Goal: Task Accomplishment & Management: Complete application form

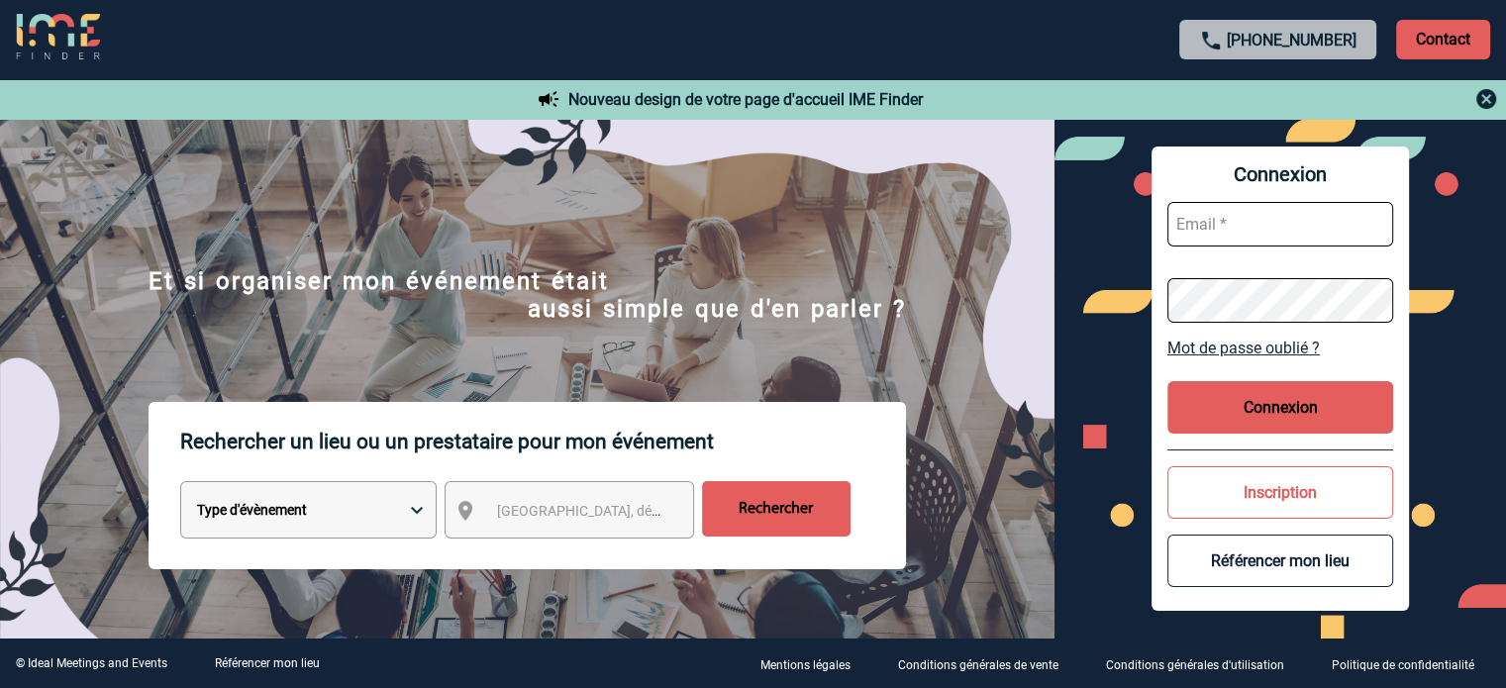
type input "cleborgne@ime-groupe.com"
click at [1295, 427] on button "Connexion" at bounding box center [1280, 407] width 226 height 52
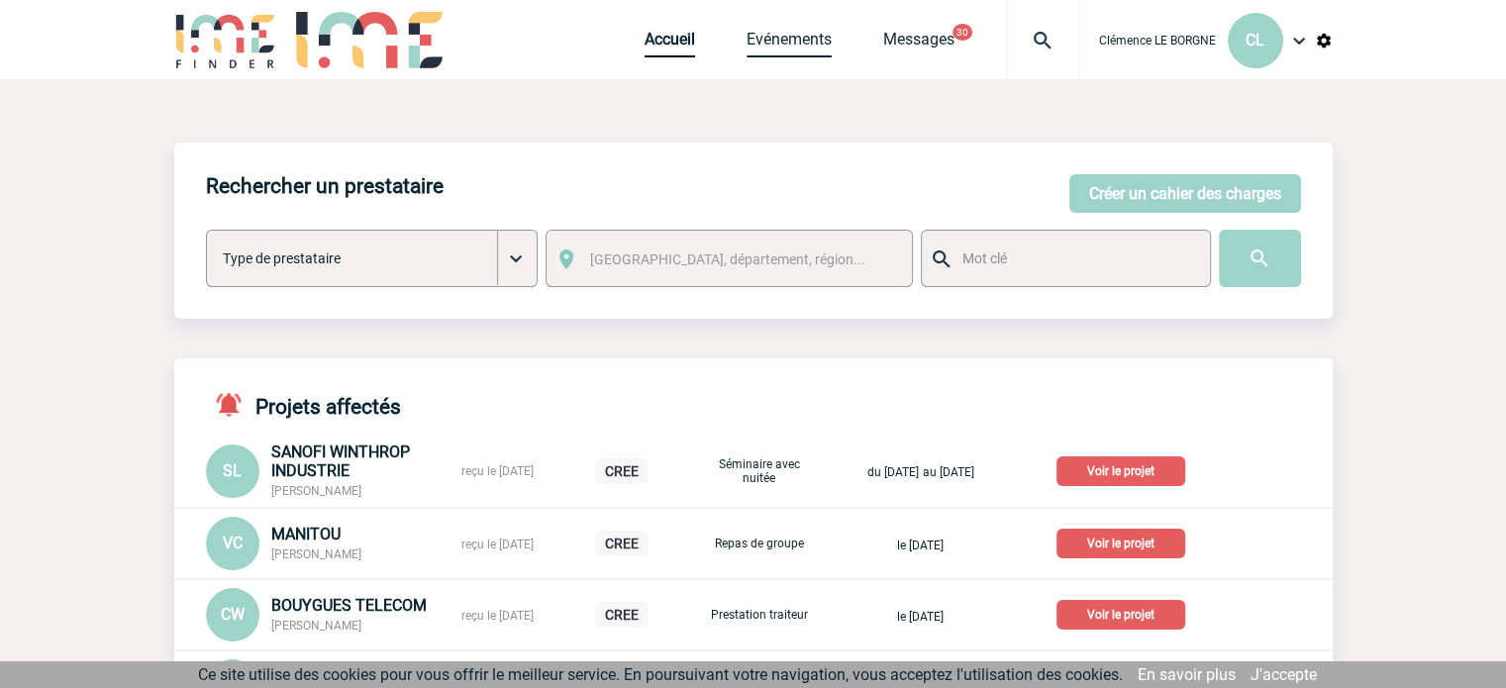
click at [767, 46] on link "Evénements" at bounding box center [788, 44] width 85 height 28
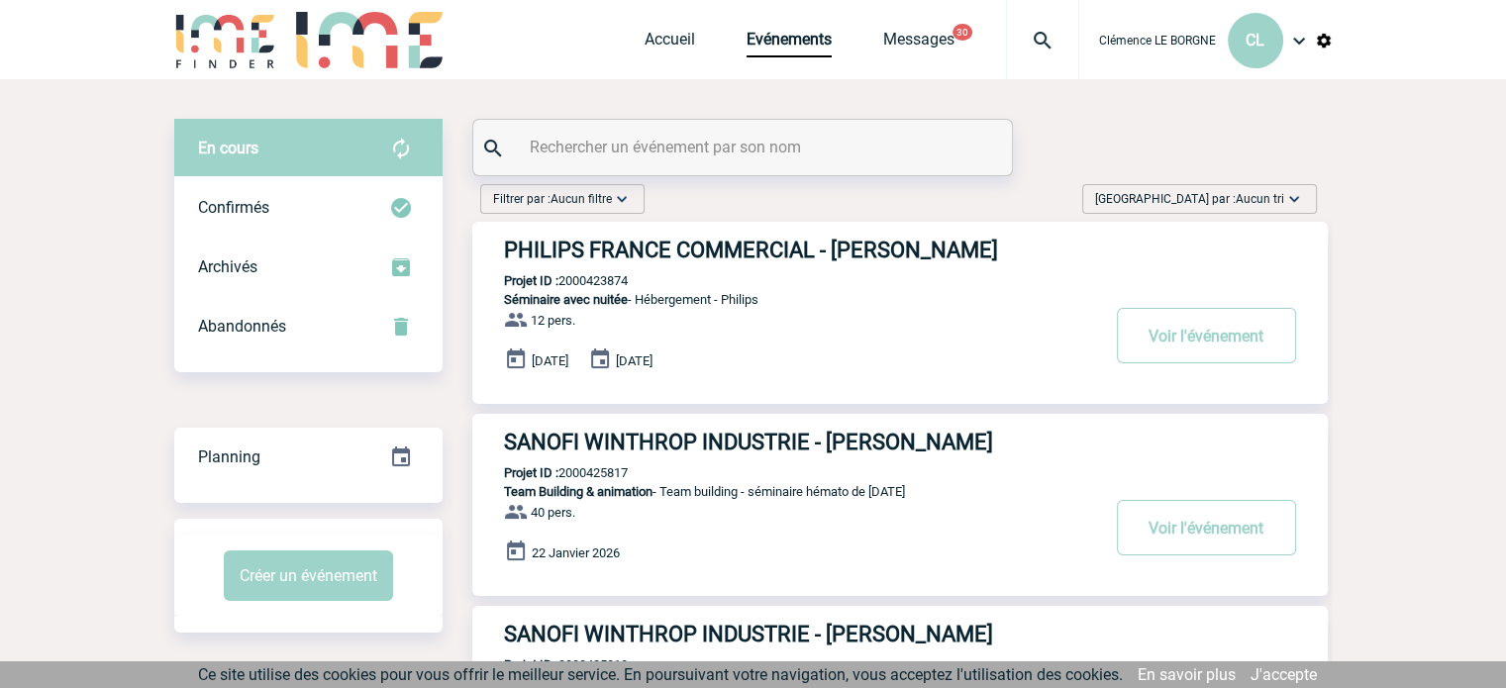
click at [1210, 187] on div "Trier par : Aucun tri Aucun tri Date d'événement Date d'événement Date demande …" at bounding box center [1199, 199] width 235 height 30
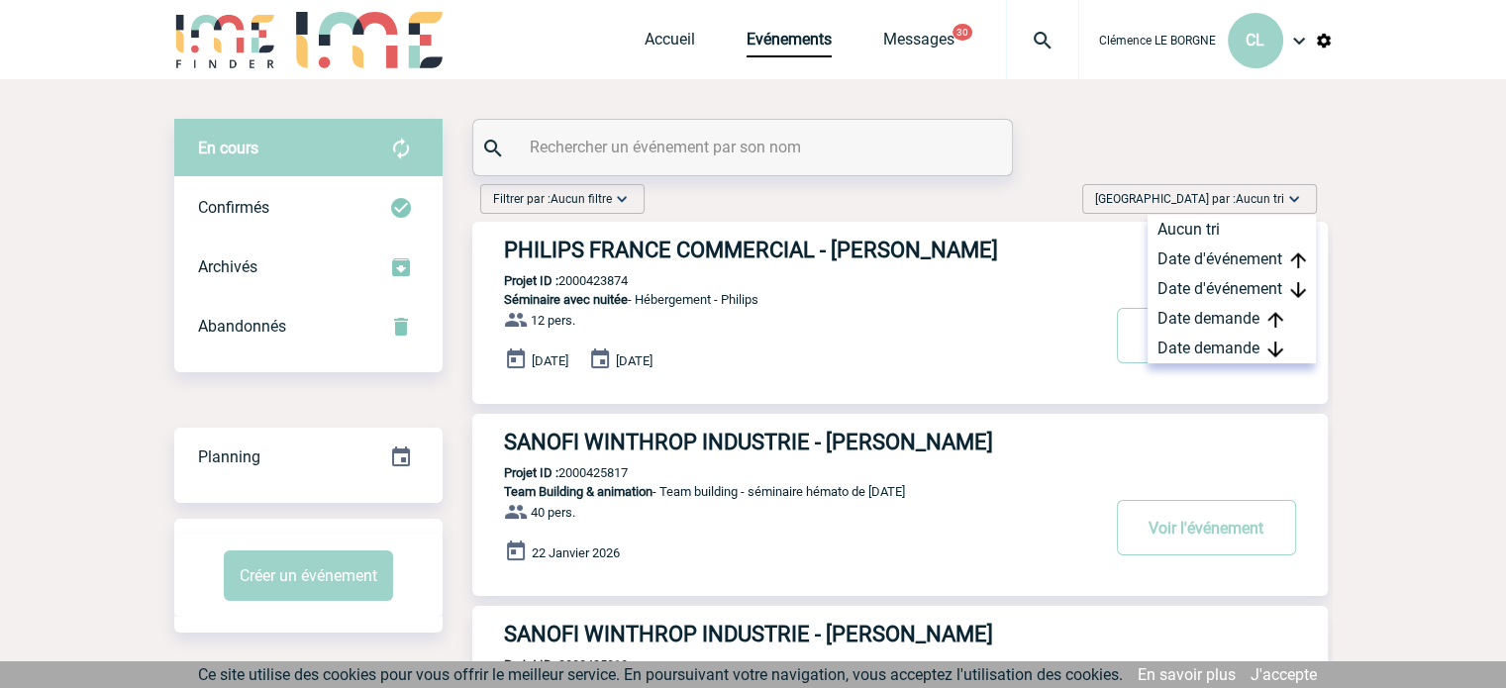
drag, startPoint x: 1224, startPoint y: 343, endPoint x: 1077, endPoint y: 324, distance: 148.8
click at [1223, 343] on div "Date demande" at bounding box center [1231, 349] width 168 height 30
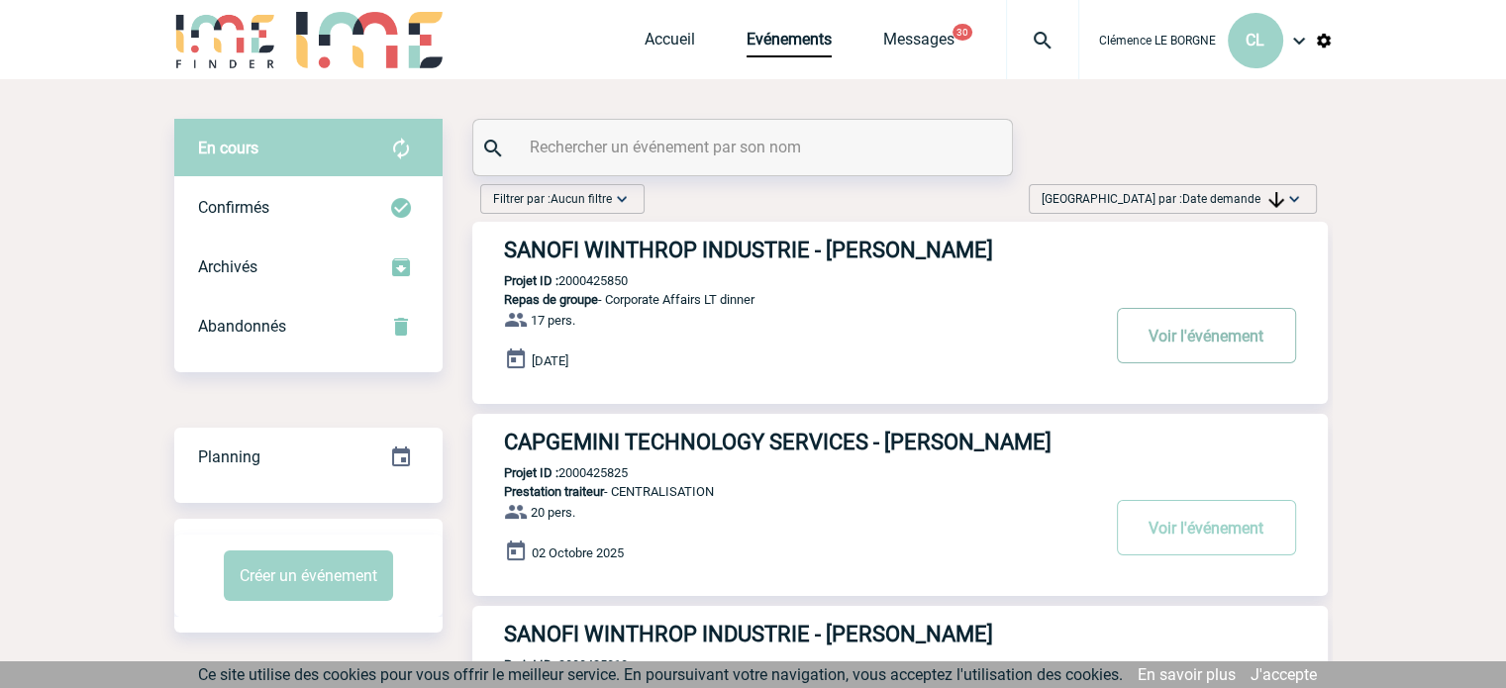
click at [1222, 335] on button "Voir l'événement" at bounding box center [1206, 335] width 179 height 55
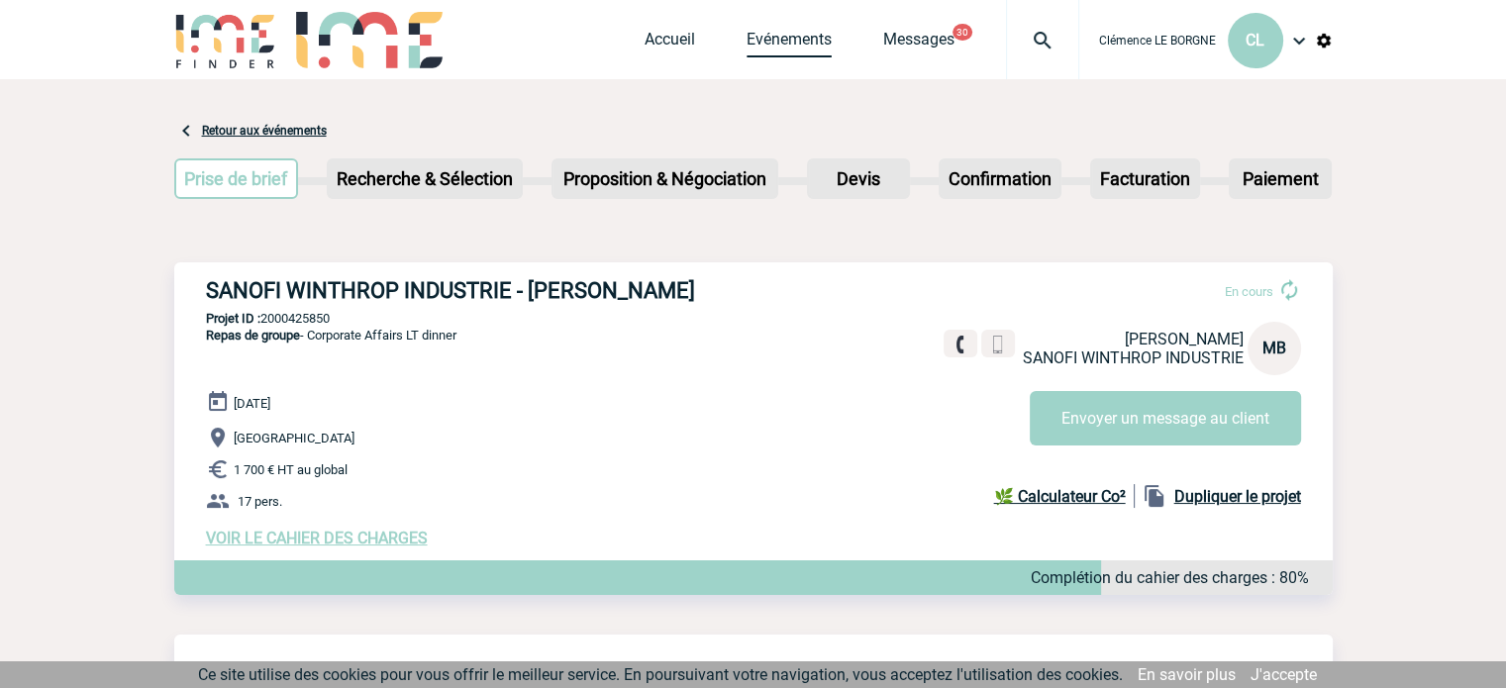
click at [792, 45] on link "Evénements" at bounding box center [788, 44] width 85 height 28
click at [663, 53] on link "Accueil" at bounding box center [669, 44] width 50 height 28
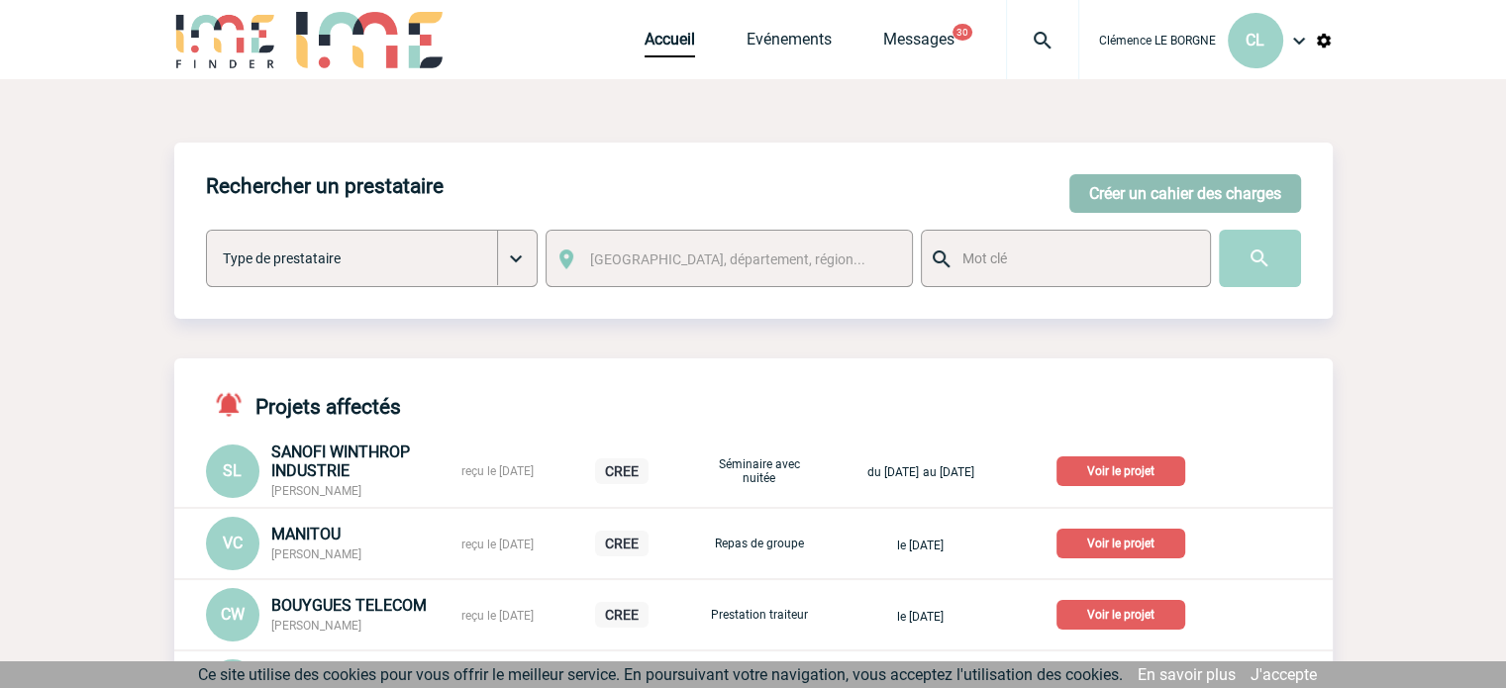
click at [1195, 190] on button "Créer un cahier des charges" at bounding box center [1185, 193] width 232 height 39
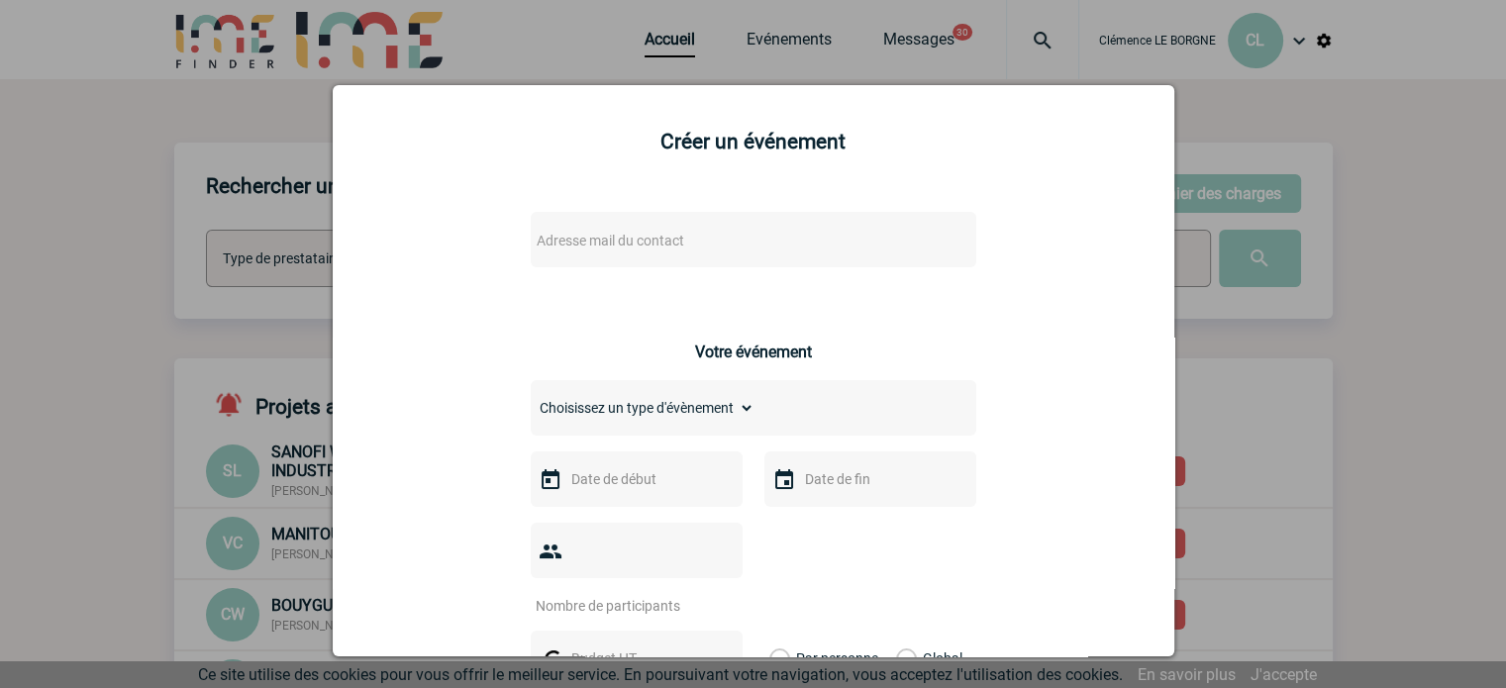
click at [730, 244] on span "Adresse mail du contact" at bounding box center [702, 241] width 346 height 28
drag, startPoint x: 765, startPoint y: 284, endPoint x: 502, endPoint y: 244, distance: 266.3
paste input "search"
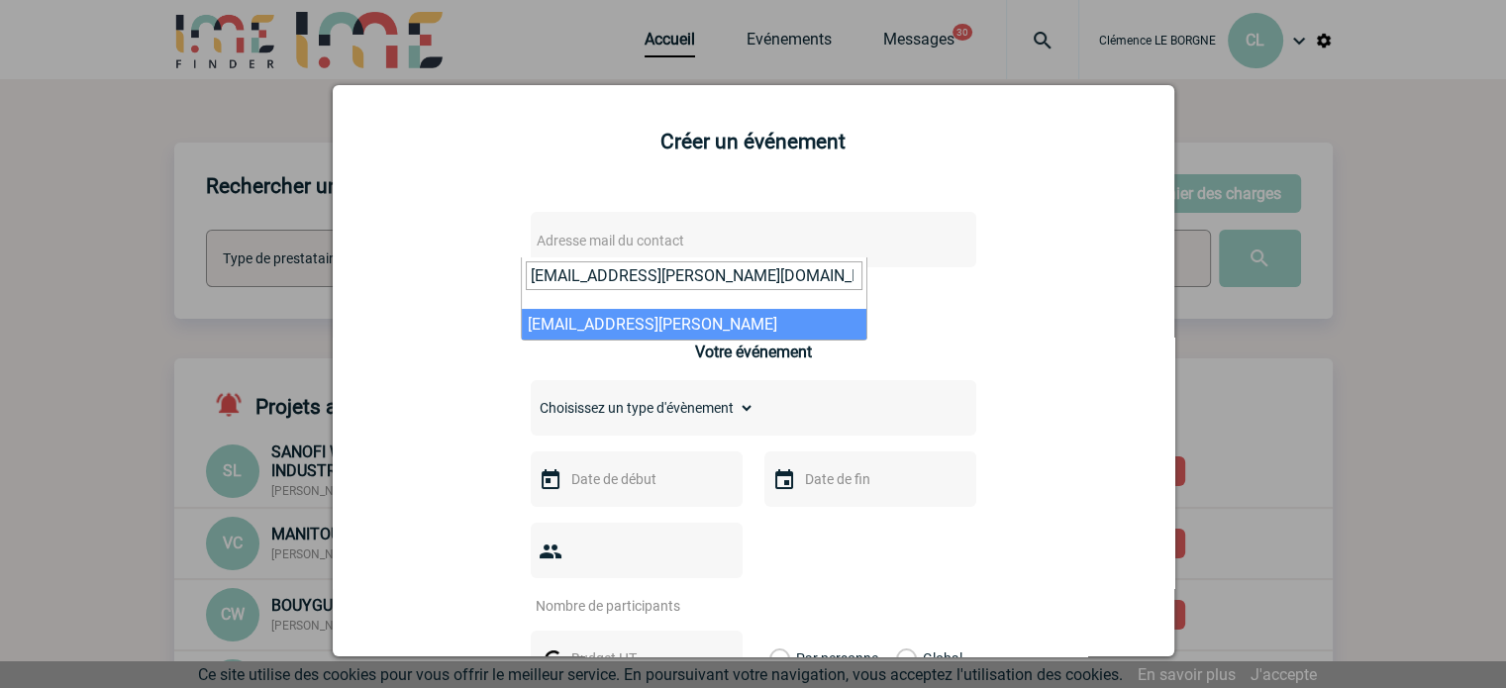
type input "juliana.contreras@sanofi.com"
select select "129890"
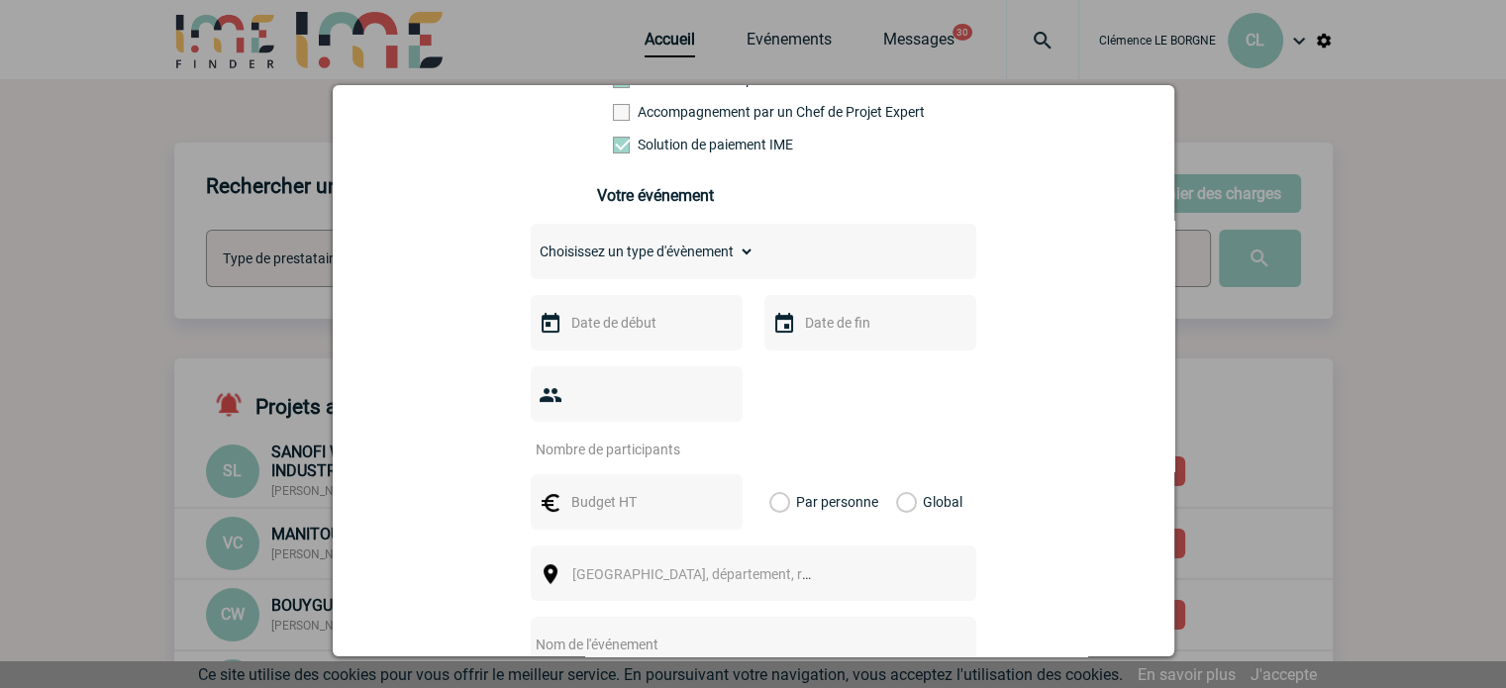
scroll to position [396, 0]
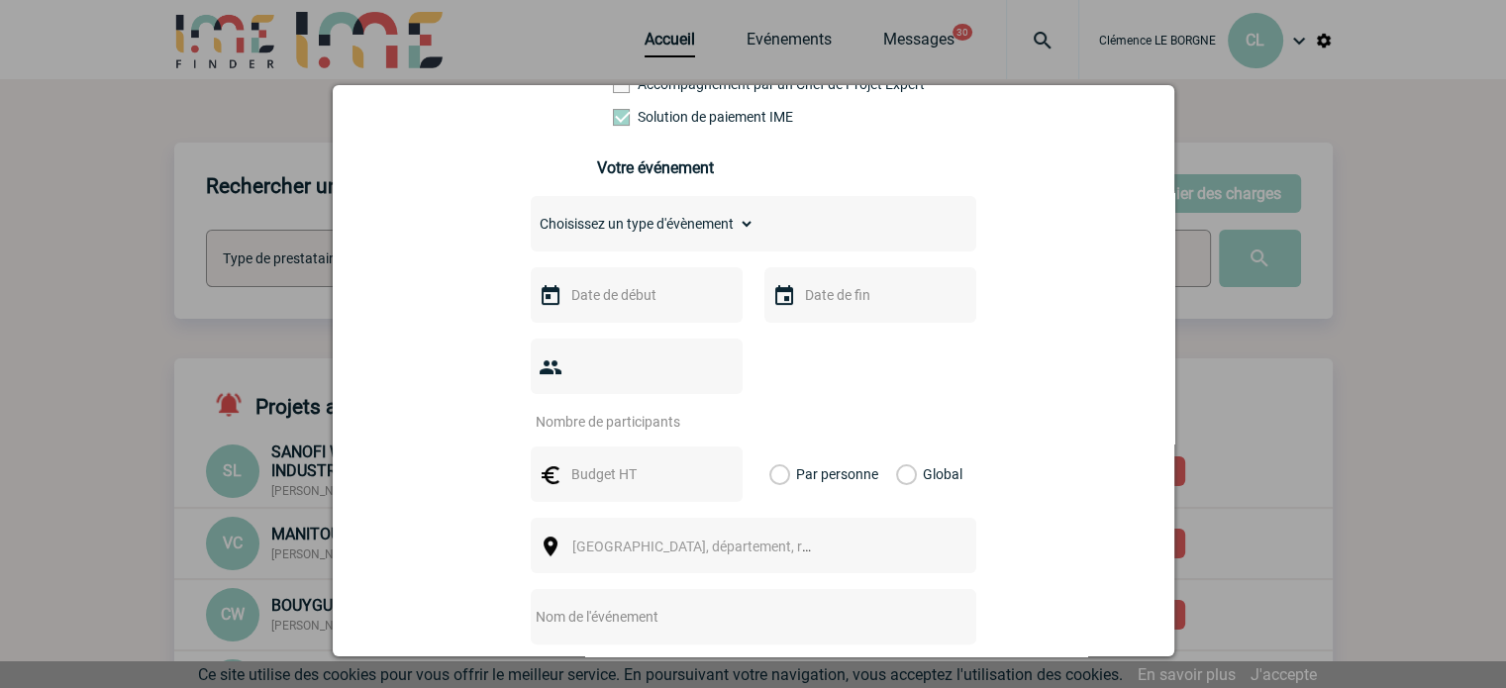
click at [607, 304] on input "text" at bounding box center [634, 295] width 137 height 26
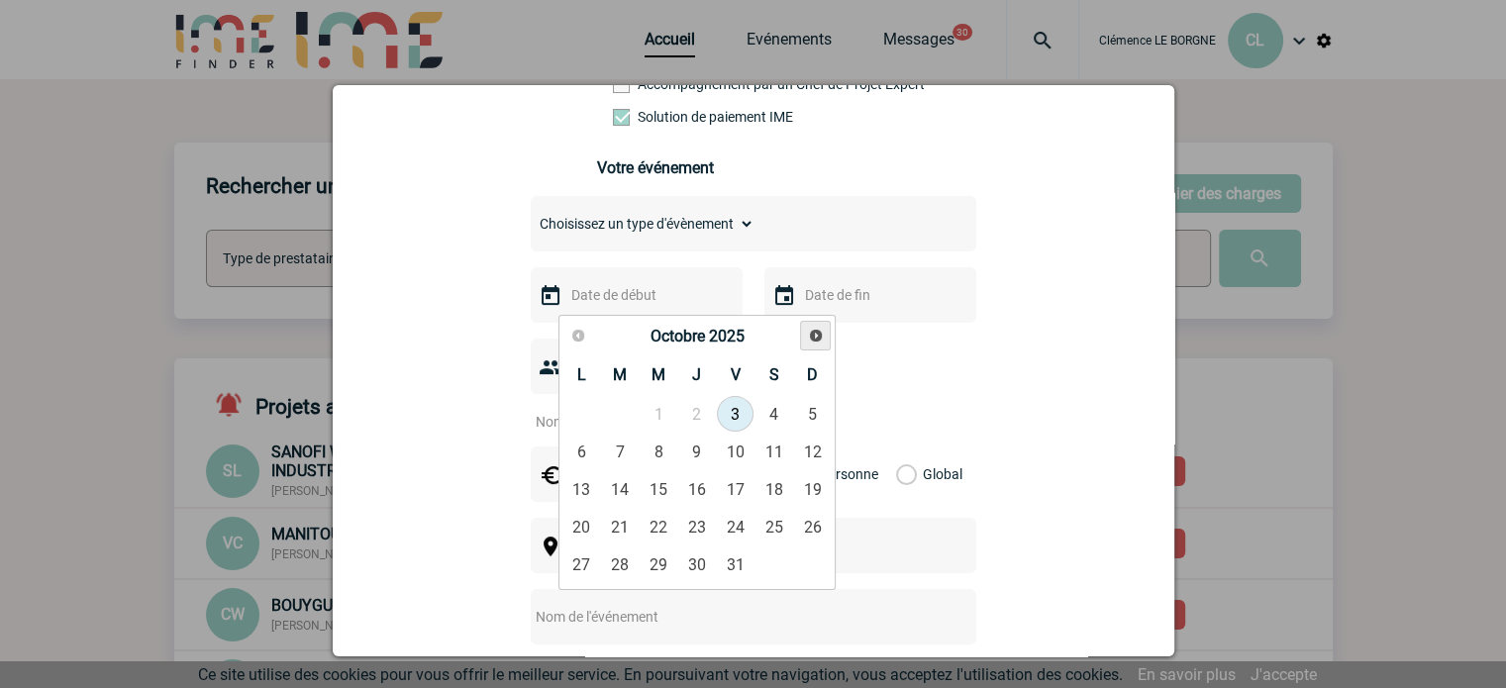
click at [816, 343] on link "Suivant" at bounding box center [815, 336] width 31 height 31
click at [622, 447] on link "4" at bounding box center [620, 452] width 37 height 36
type input "04-11-2025"
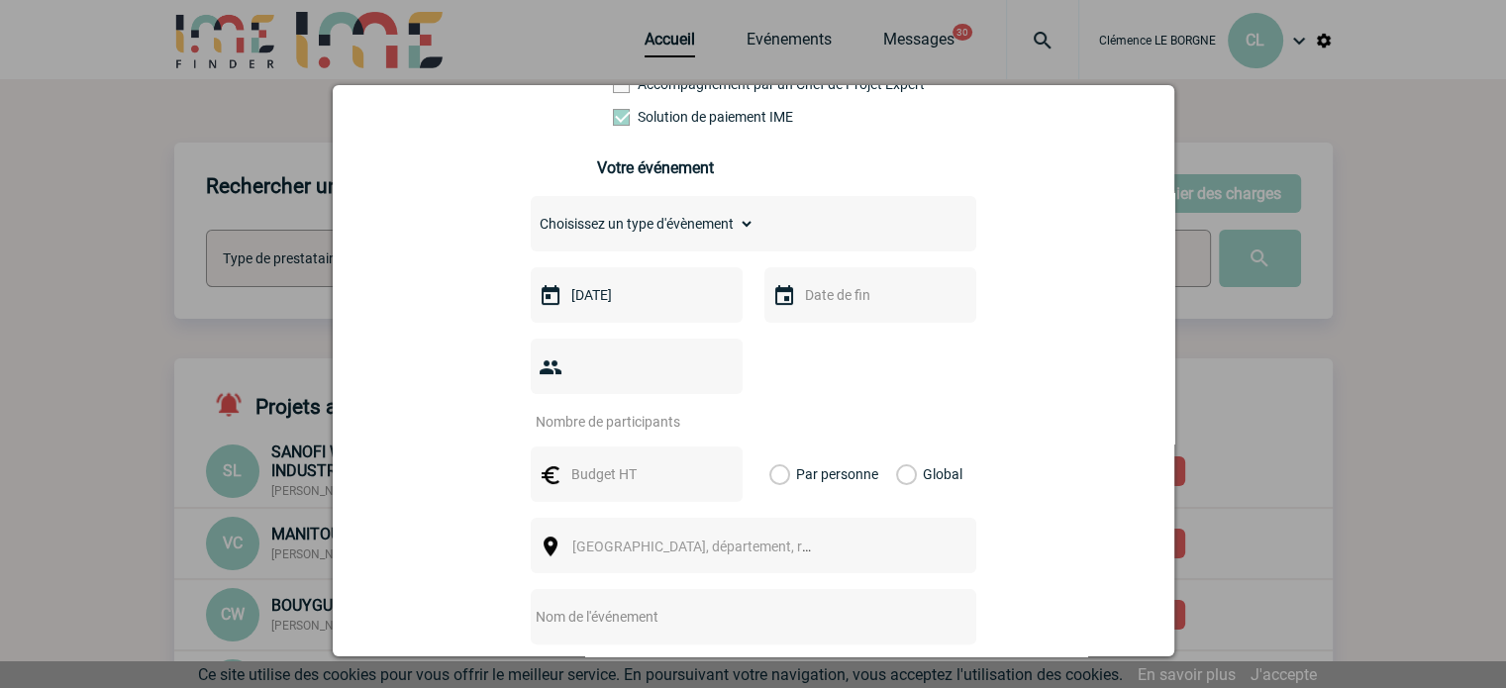
click at [827, 304] on input "text" at bounding box center [868, 295] width 137 height 26
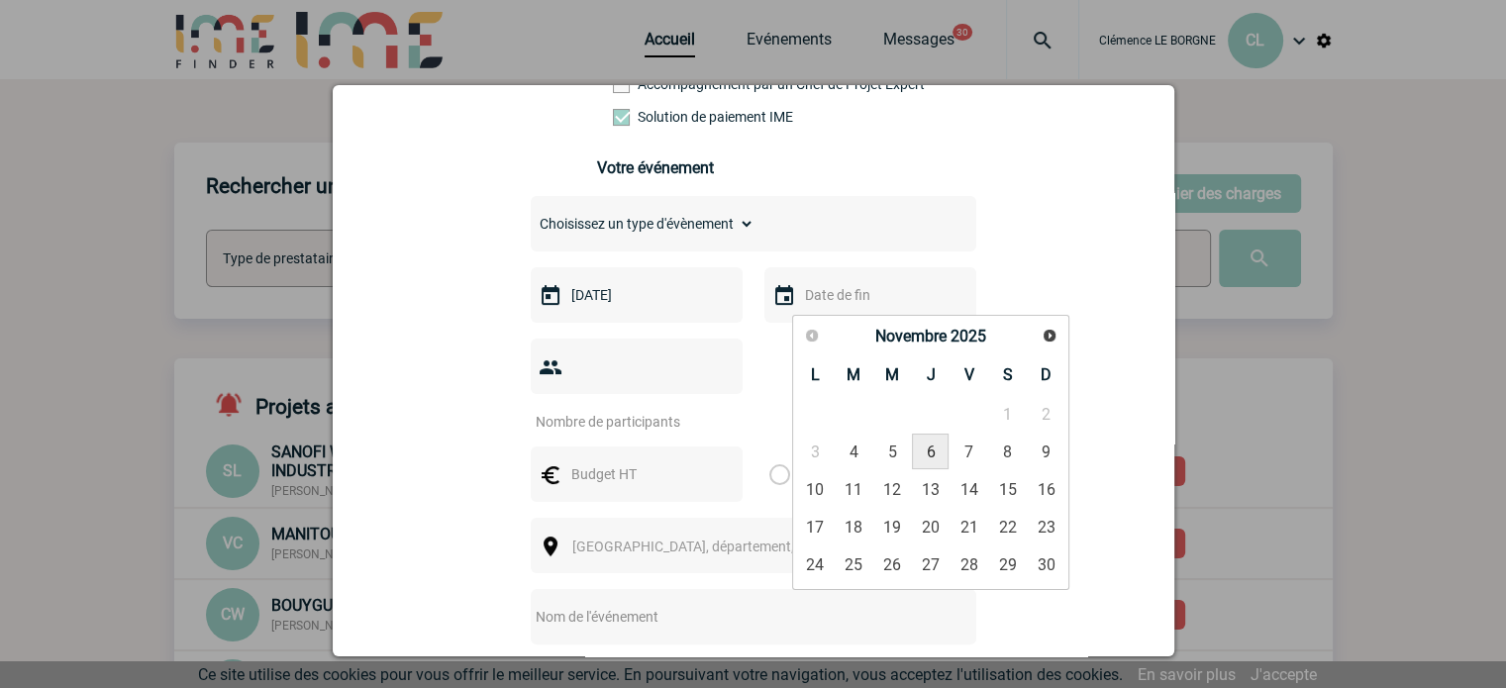
drag, startPoint x: 941, startPoint y: 450, endPoint x: 862, endPoint y: 460, distance: 79.8
click at [940, 450] on link "6" at bounding box center [930, 452] width 37 height 36
type input "06-11-2025"
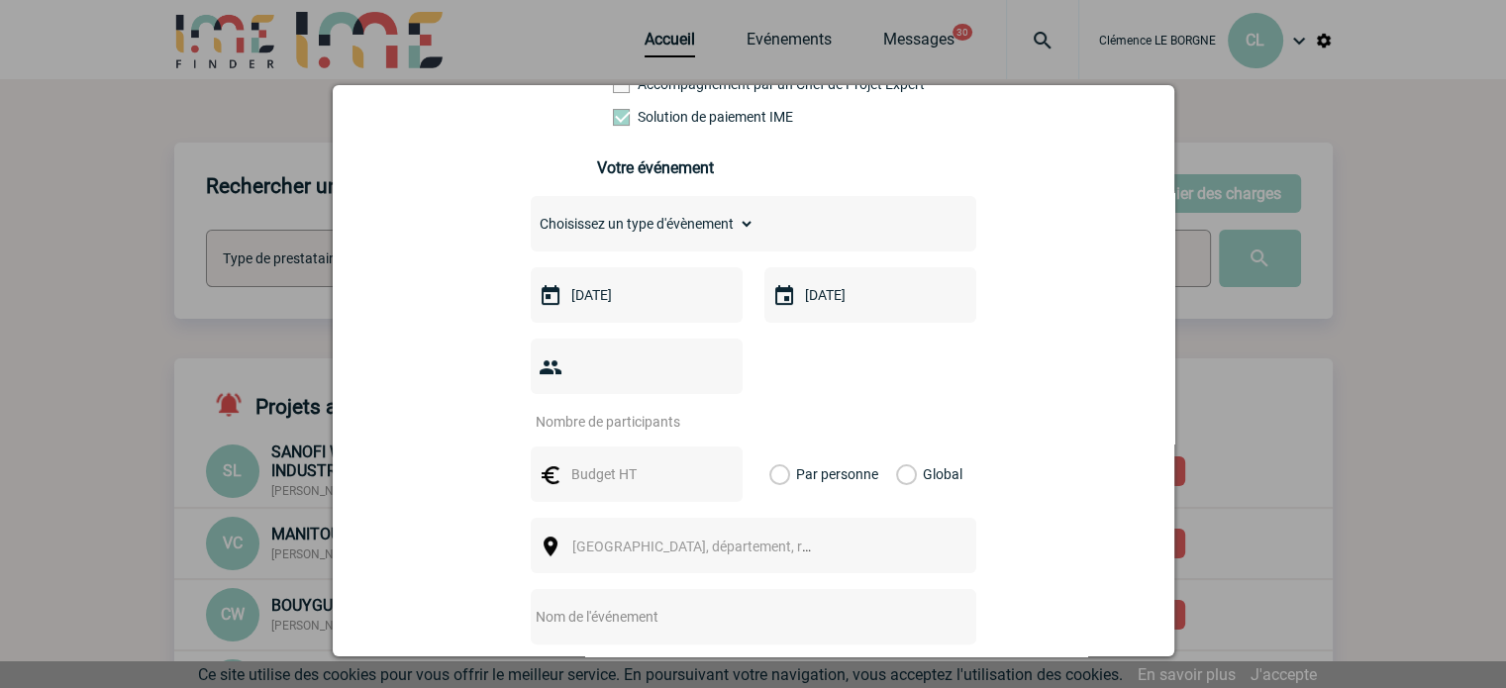
click at [619, 409] on input "number" at bounding box center [624, 422] width 186 height 26
type input "40"
drag, startPoint x: 622, startPoint y: 453, endPoint x: 619, endPoint y: 441, distance: 12.2
click at [620, 461] on input "text" at bounding box center [634, 474] width 137 height 26
type input "3000"
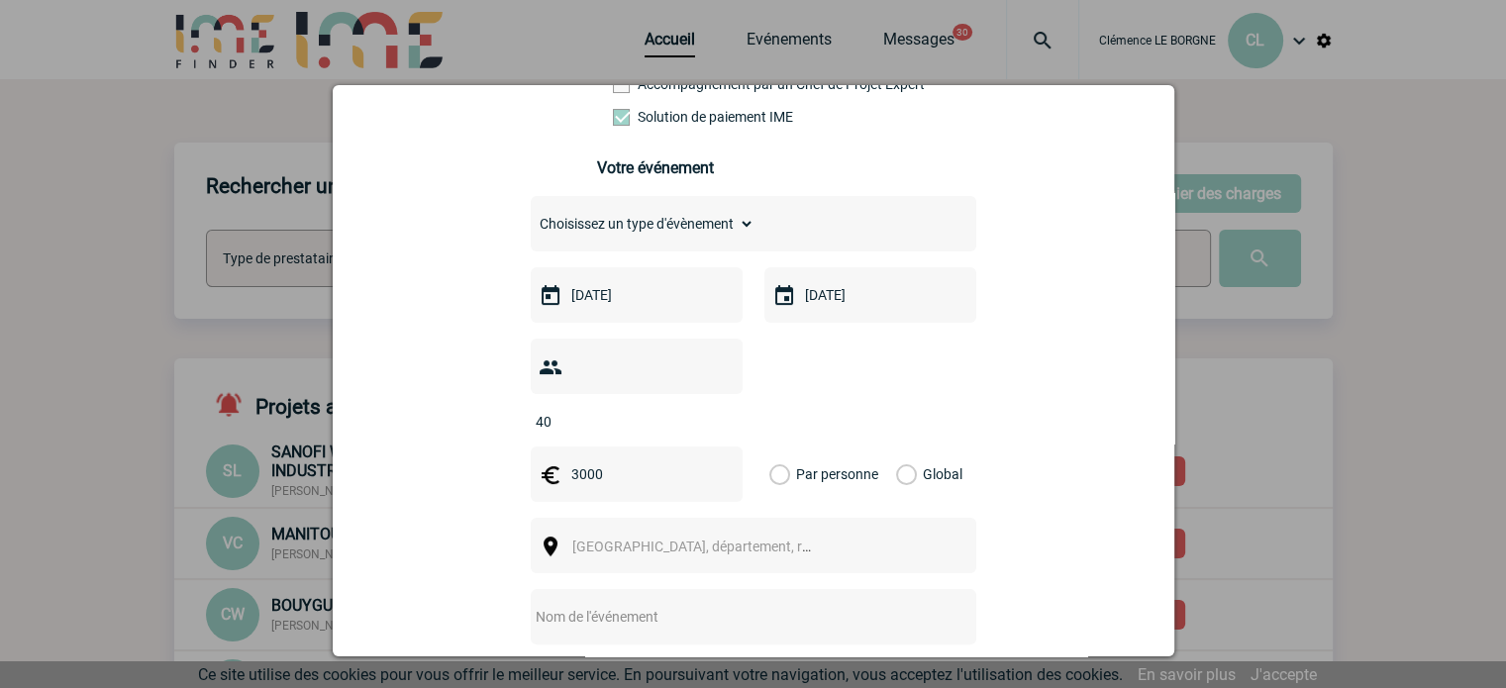
click at [909, 450] on label "Global" at bounding box center [902, 473] width 13 height 55
click at [0, 0] on input "Global" at bounding box center [0, 0] width 0 height 0
click at [711, 538] on span "Ville, département, région..." at bounding box center [709, 546] width 275 height 16
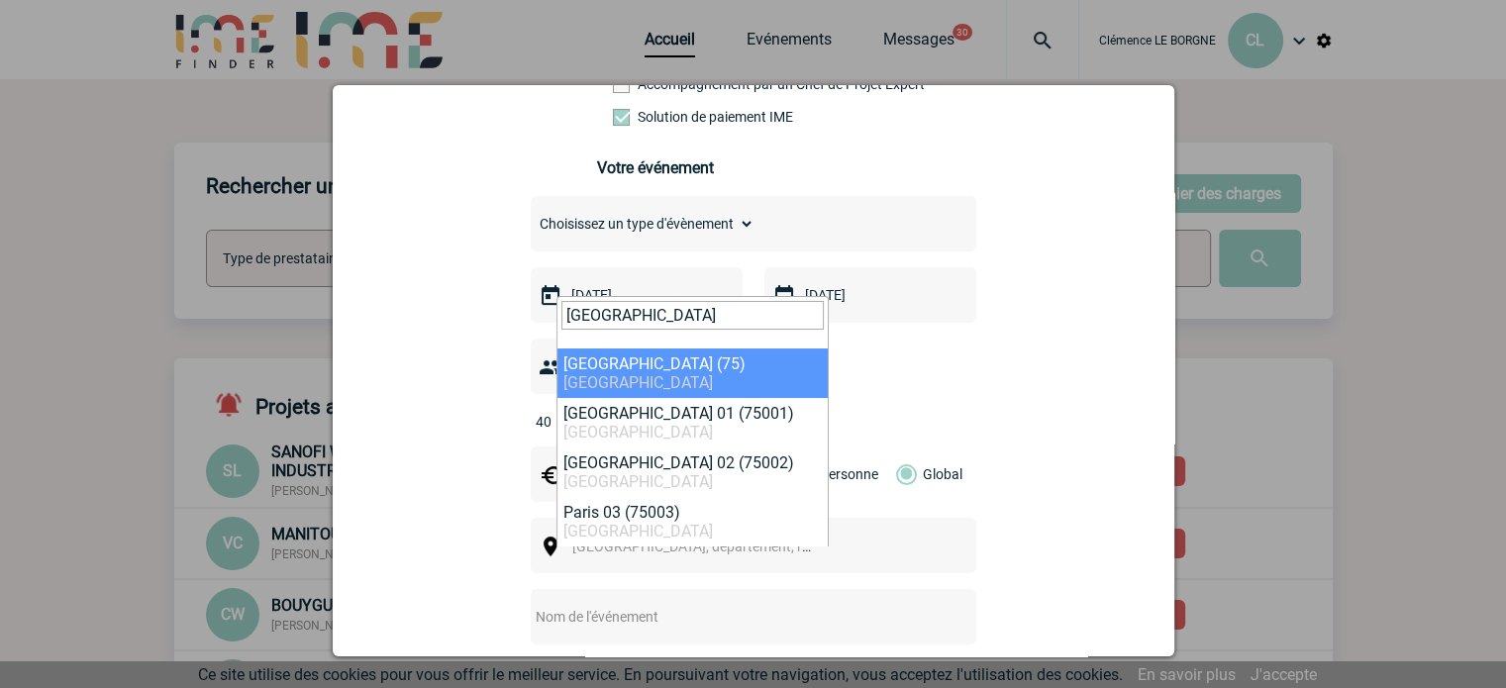
type input "paris"
select select "3"
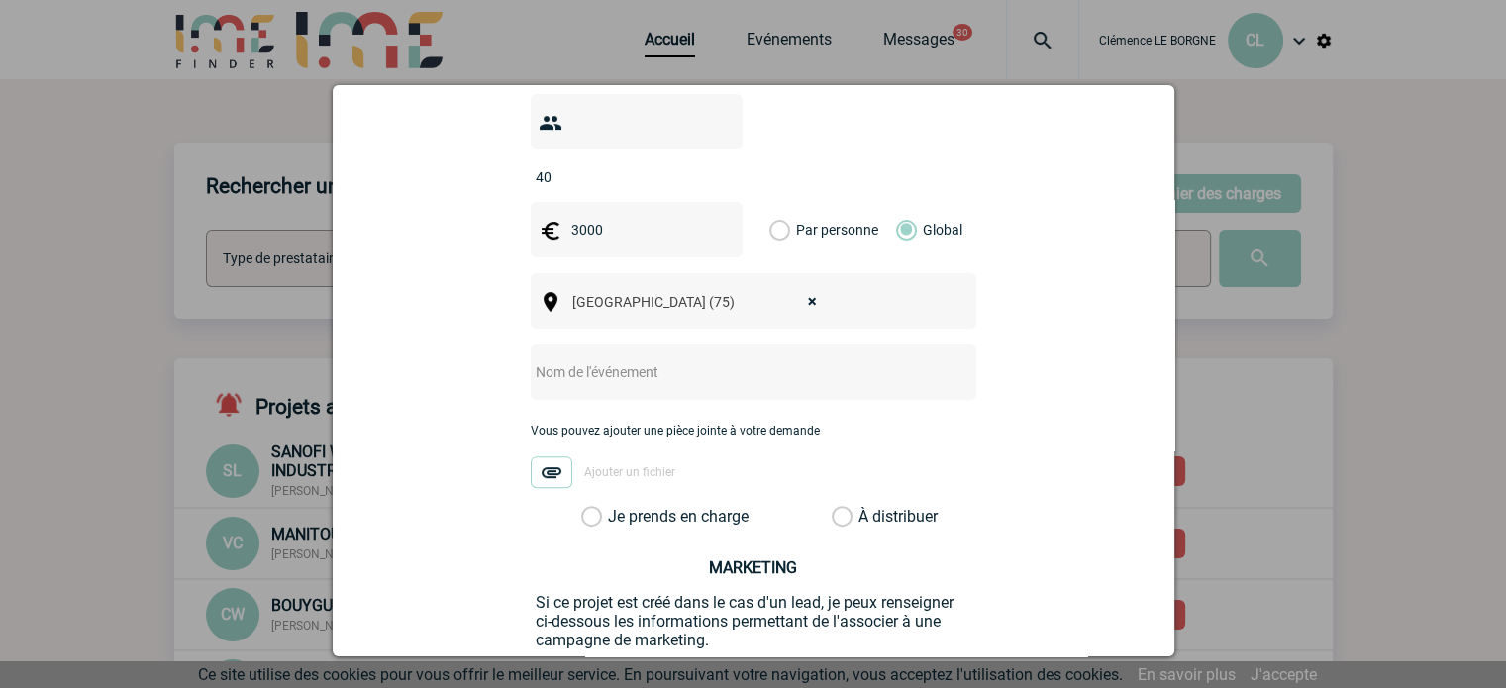
scroll to position [693, 0]
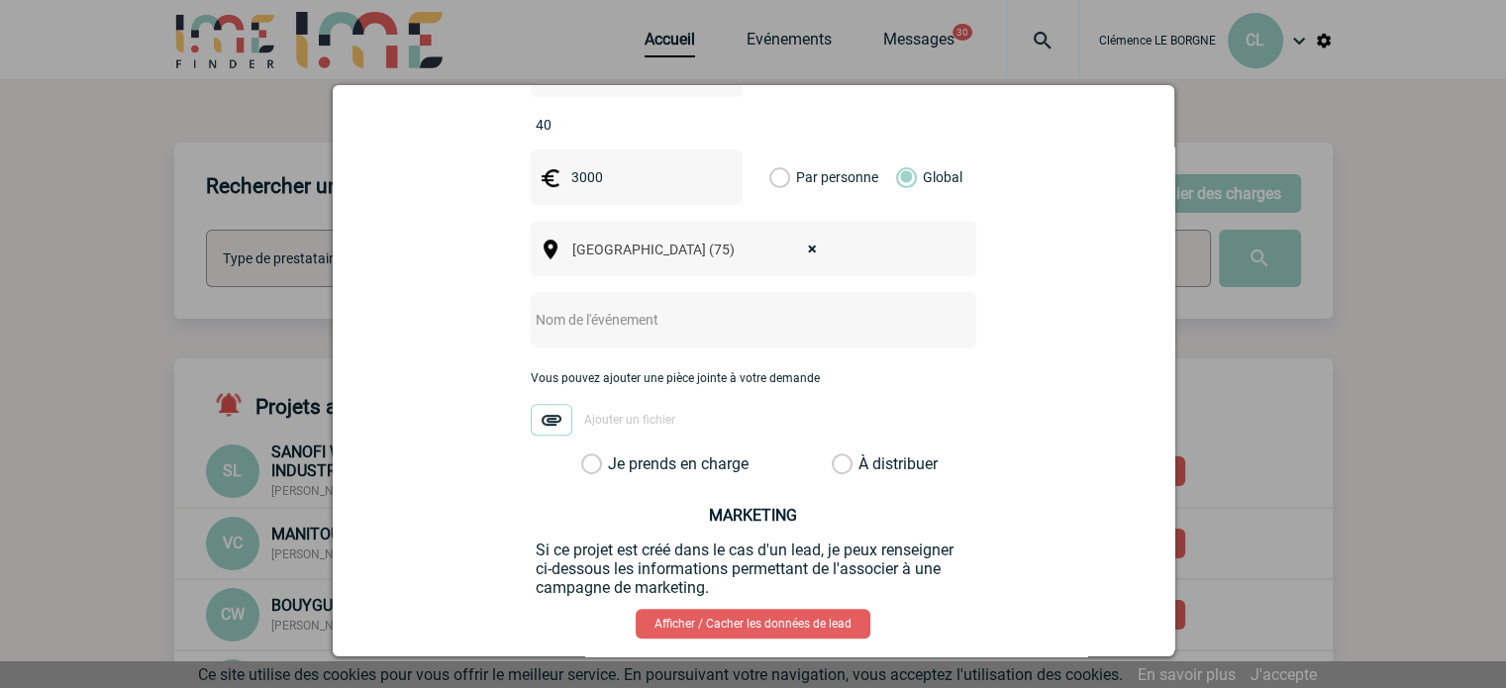
click at [567, 308] on div at bounding box center [753, 319] width 445 height 55
click at [580, 307] on input "text" at bounding box center [727, 320] width 393 height 26
paste input "Team Building & animation"
type input "Team Building & animation"
click at [615, 454] on label "Je prends en charge" at bounding box center [598, 464] width 34 height 20
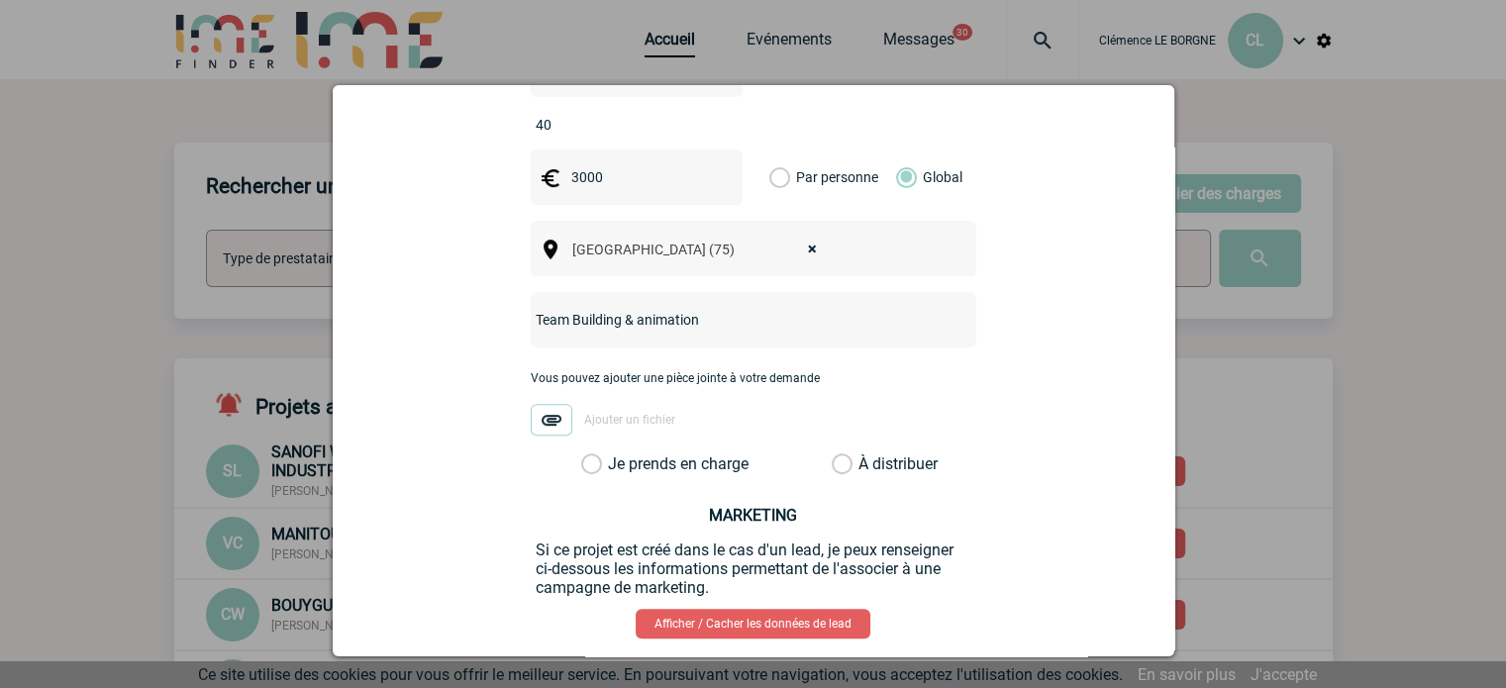
click at [0, 0] on input "Je prends en charge" at bounding box center [0, 0] width 0 height 0
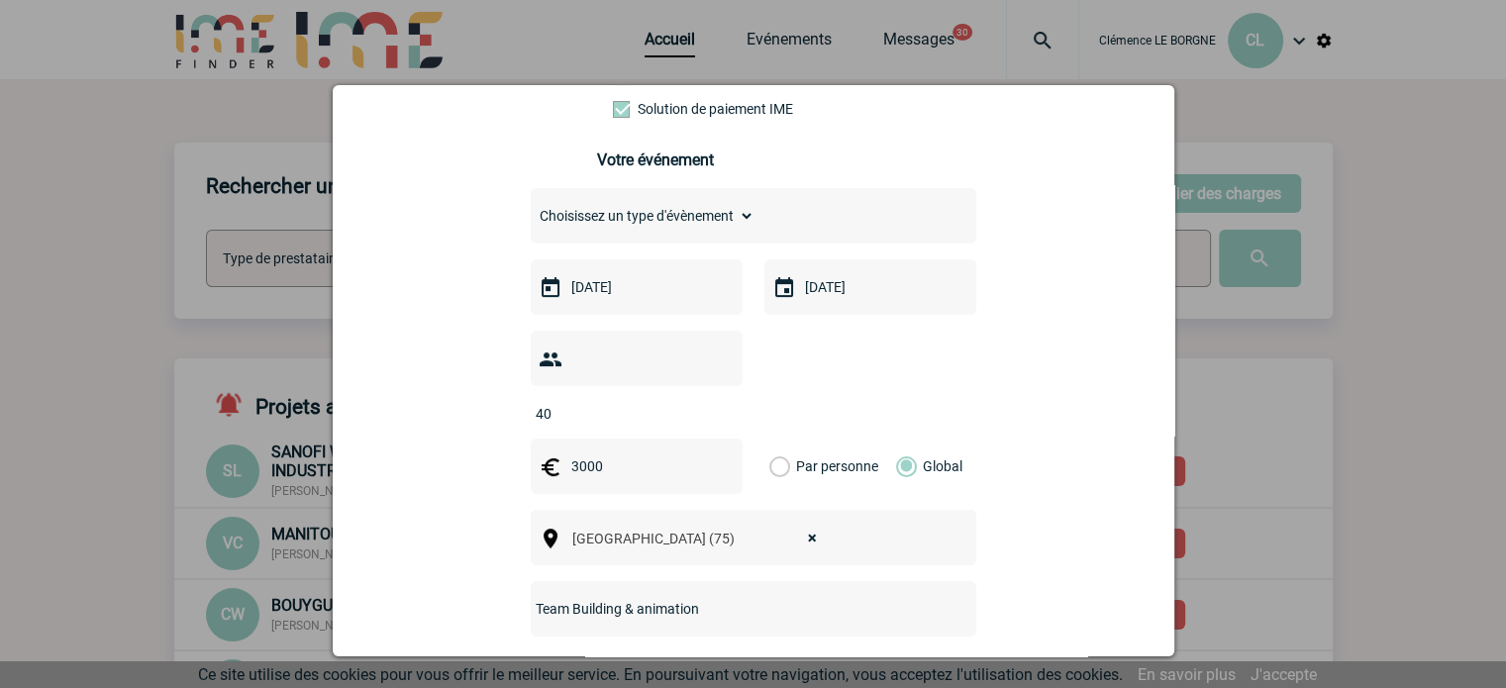
scroll to position [297, 0]
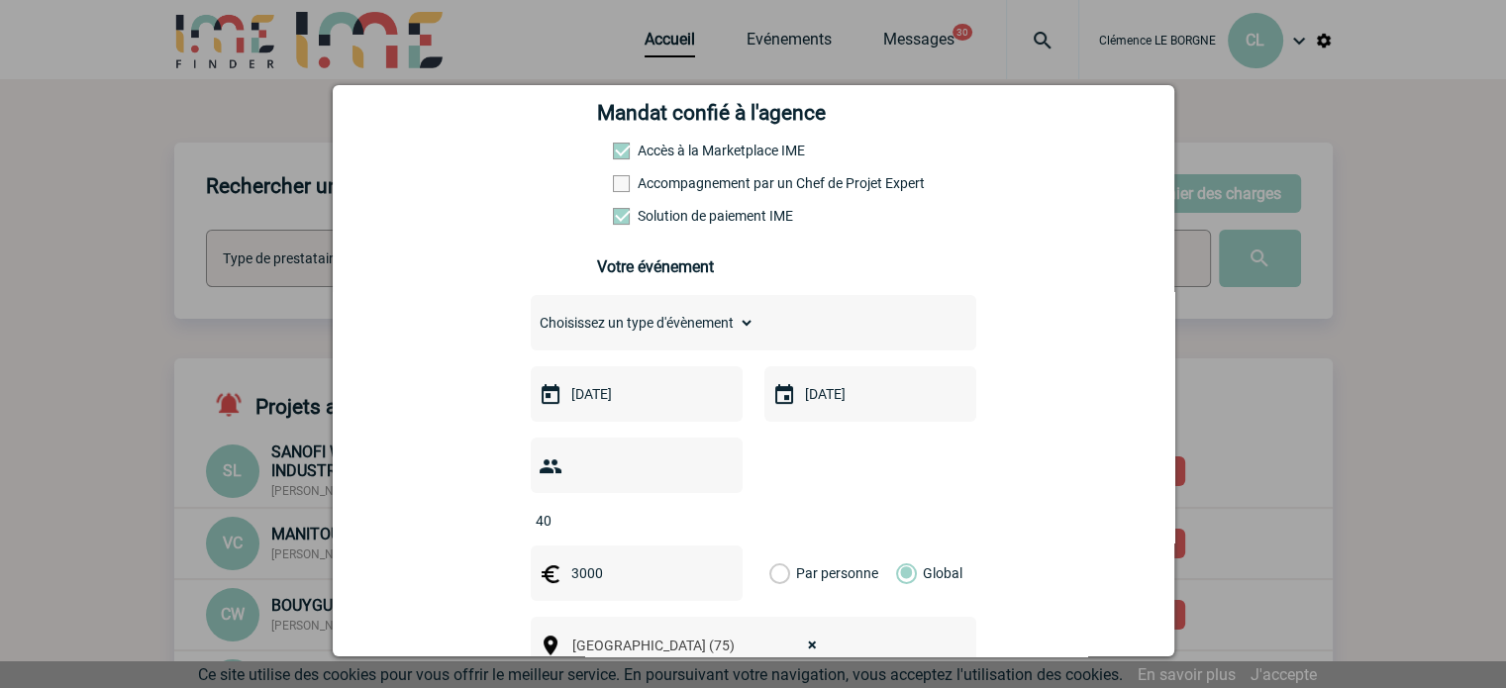
click at [728, 337] on select "Choisissez un type d'évènement Séminaire avec nuitée Séminaire sans nuitée Repa…" at bounding box center [643, 323] width 224 height 28
select select "4"
click at [531, 315] on select "Choisissez un type d'évènement Séminaire avec nuitée Séminaire sans nuitée Repa…" at bounding box center [643, 323] width 224 height 28
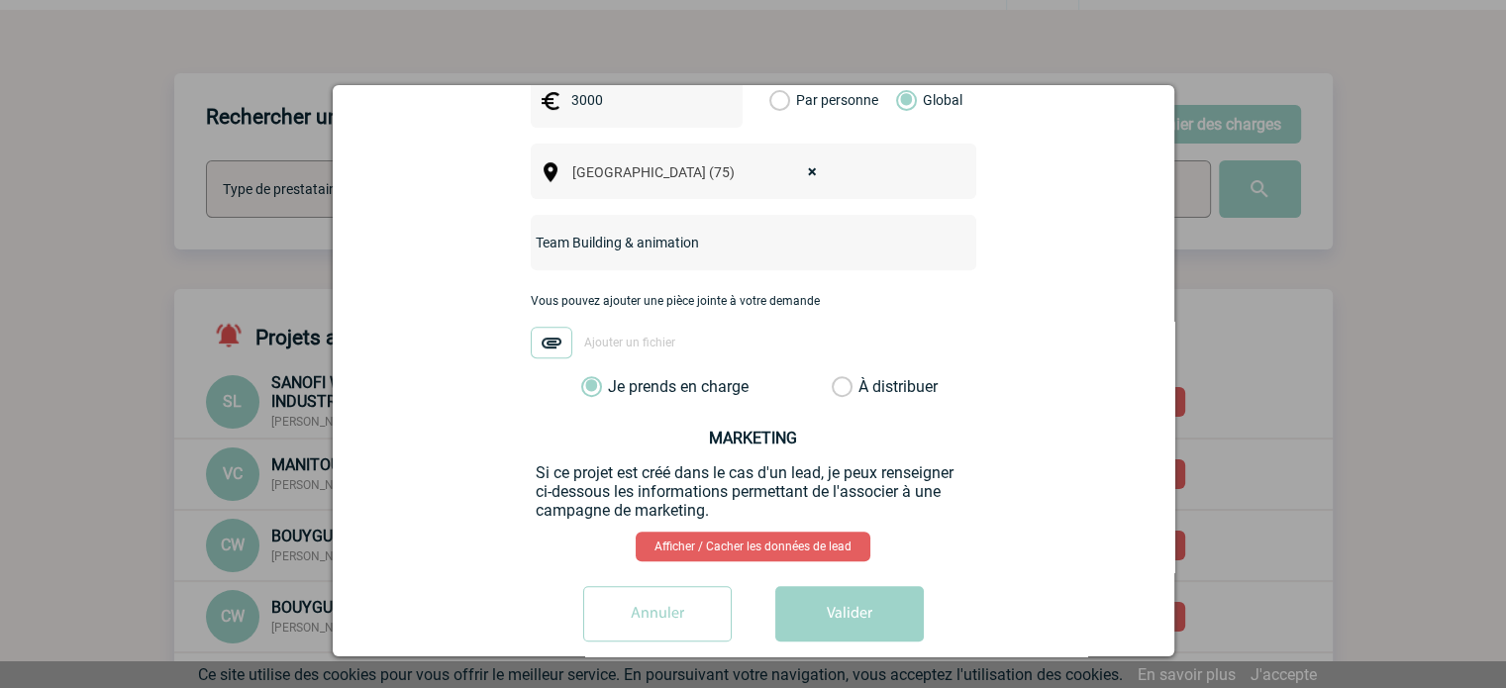
scroll to position [198, 0]
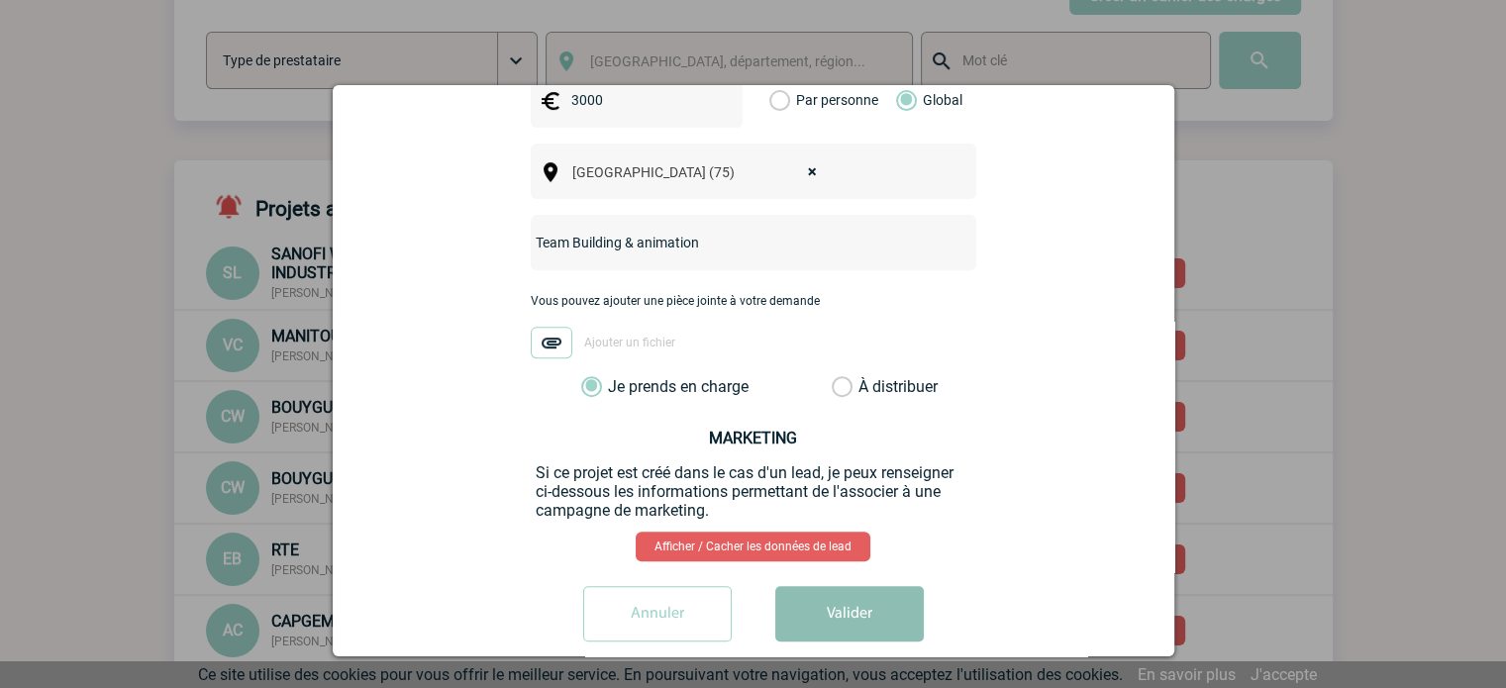
click at [839, 586] on button "Valider" at bounding box center [849, 613] width 148 height 55
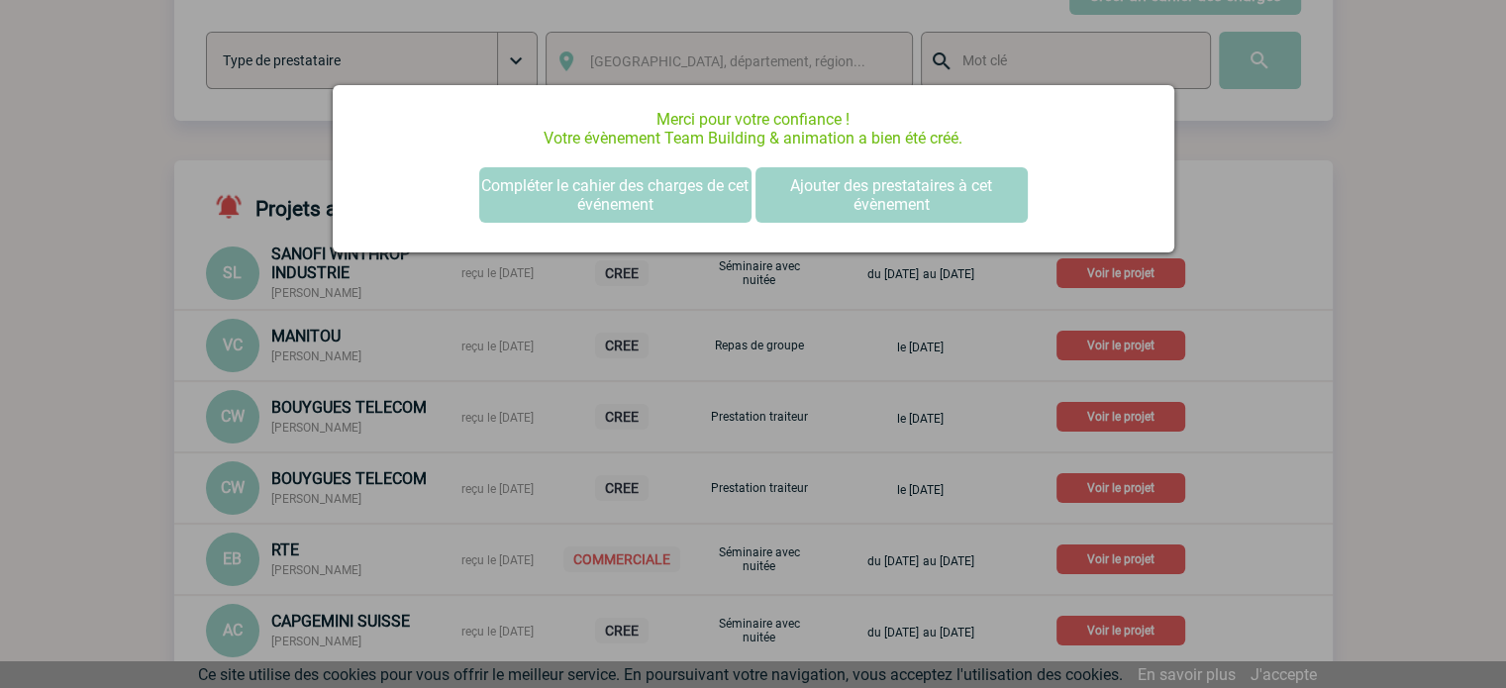
scroll to position [0, 0]
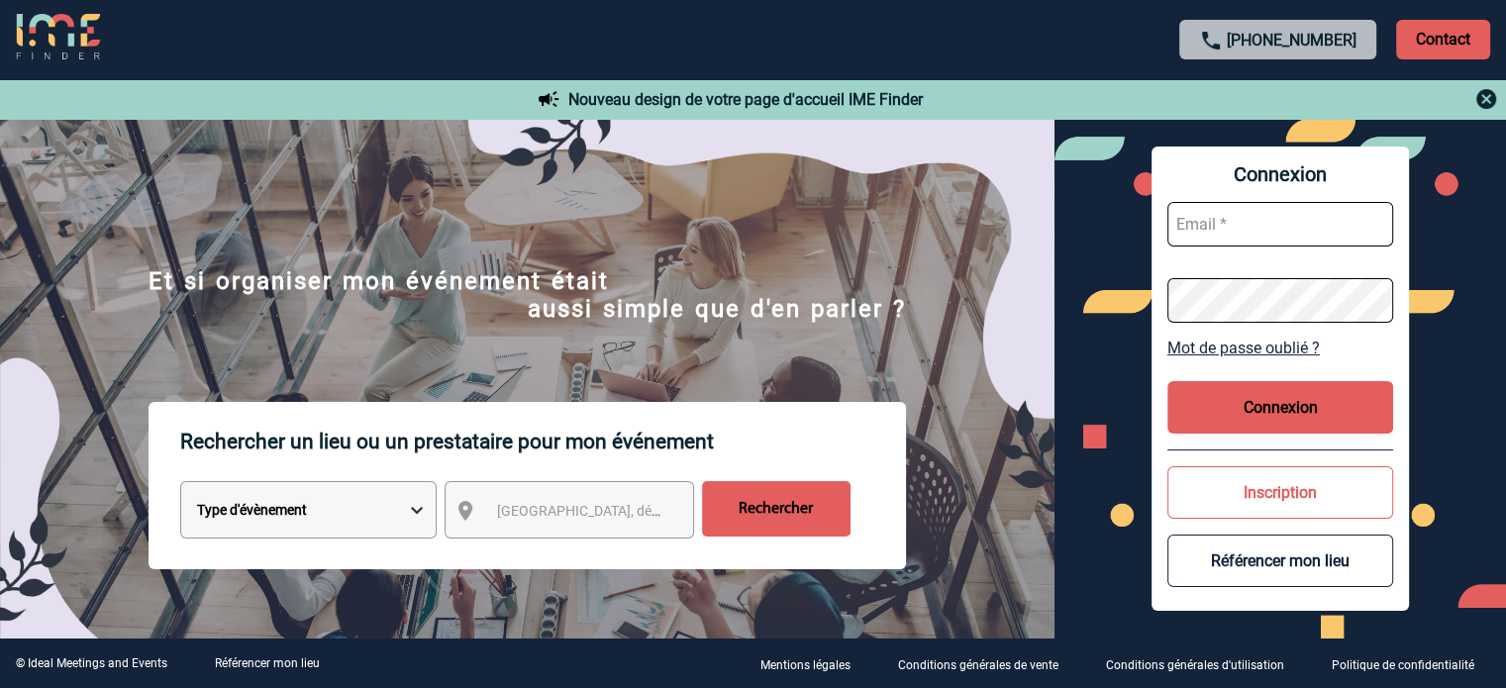
type input "[EMAIL_ADDRESS][DOMAIN_NAME]"
click at [1264, 416] on button "Connexion" at bounding box center [1280, 407] width 226 height 52
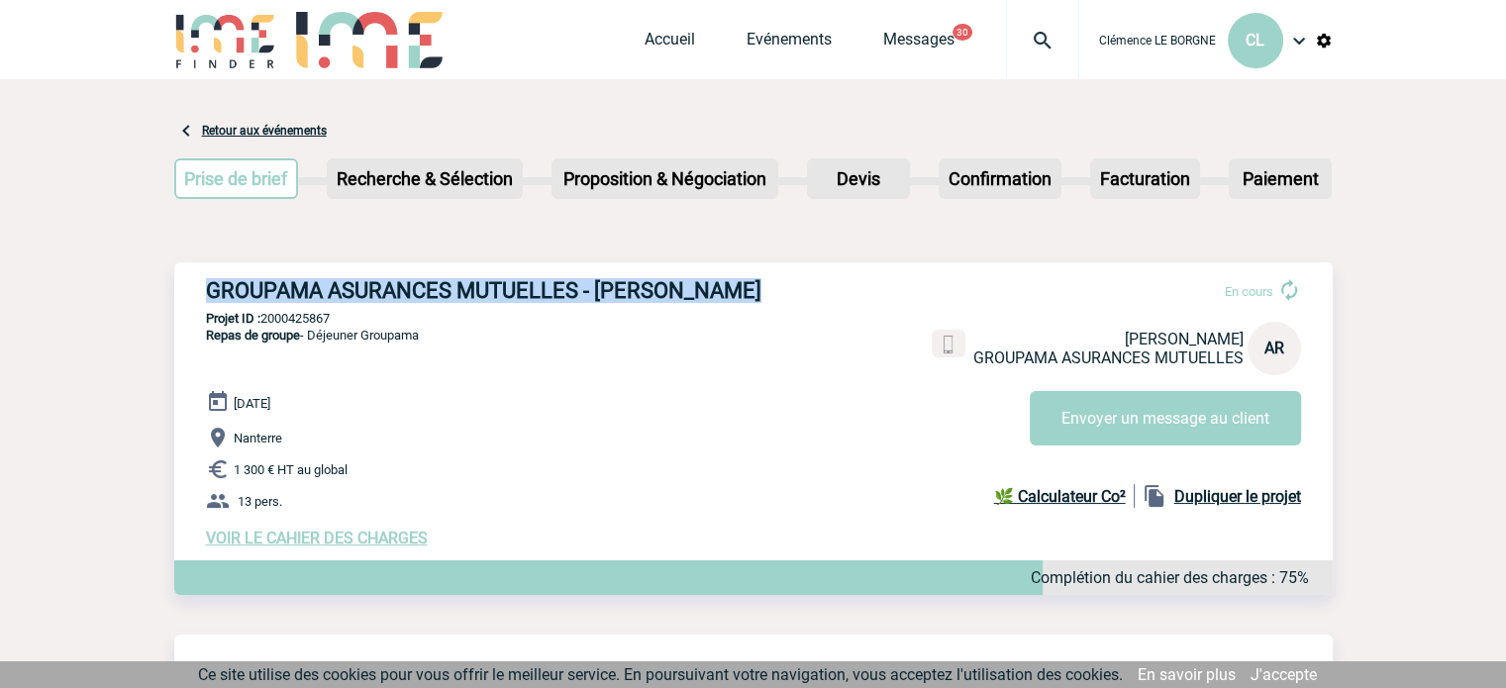
drag, startPoint x: 202, startPoint y: 293, endPoint x: 768, endPoint y: 291, distance: 566.2
click at [773, 288] on div "GROUPAMA ASURANCES MUTUELLES - Abadie ROXANE En cours Abadie ROXANE GROUPAMA AS…" at bounding box center [753, 412] width 1158 height 301
copy h3 "GROUPAMA ASURANCES MUTUELLES - Abadie ROXANE"
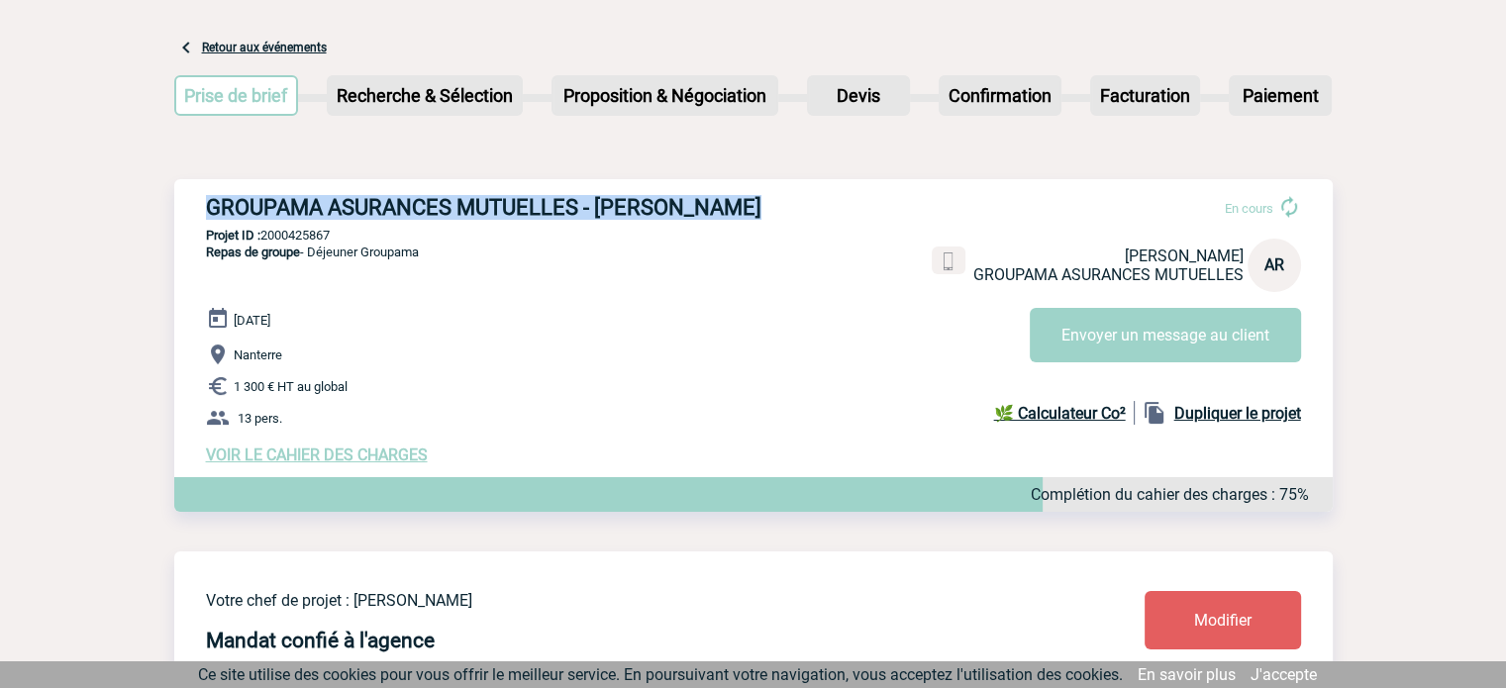
scroll to position [198, 0]
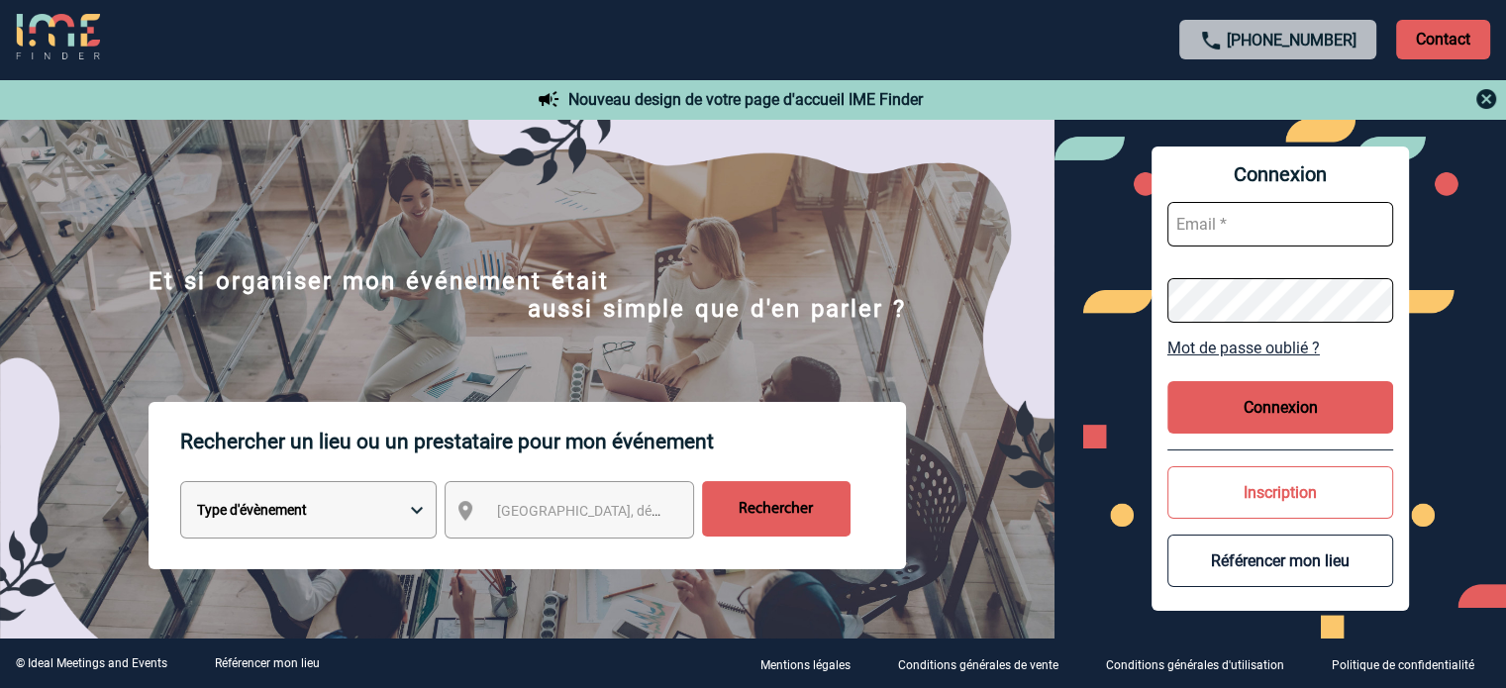
type input "[EMAIL_ADDRESS][DOMAIN_NAME]"
click at [1298, 429] on button "Connexion" at bounding box center [1280, 407] width 226 height 52
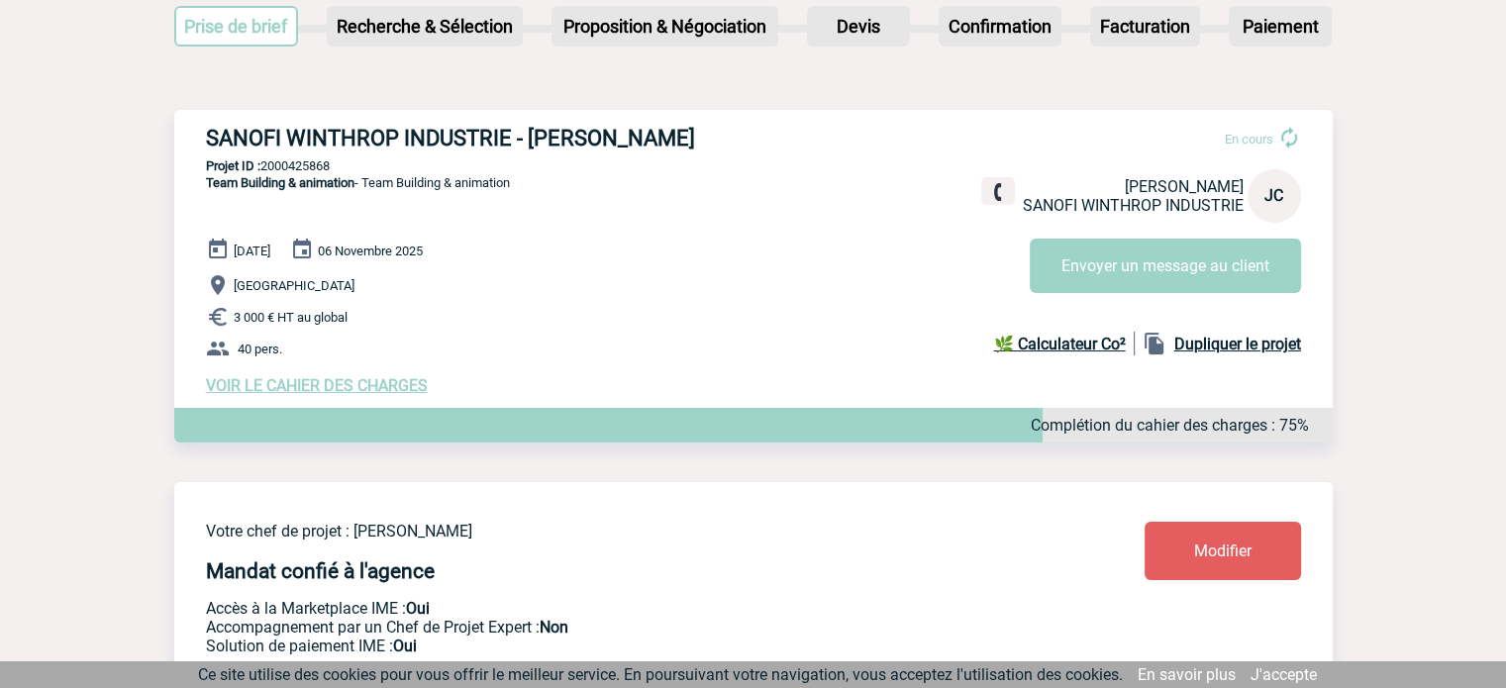
scroll to position [99, 0]
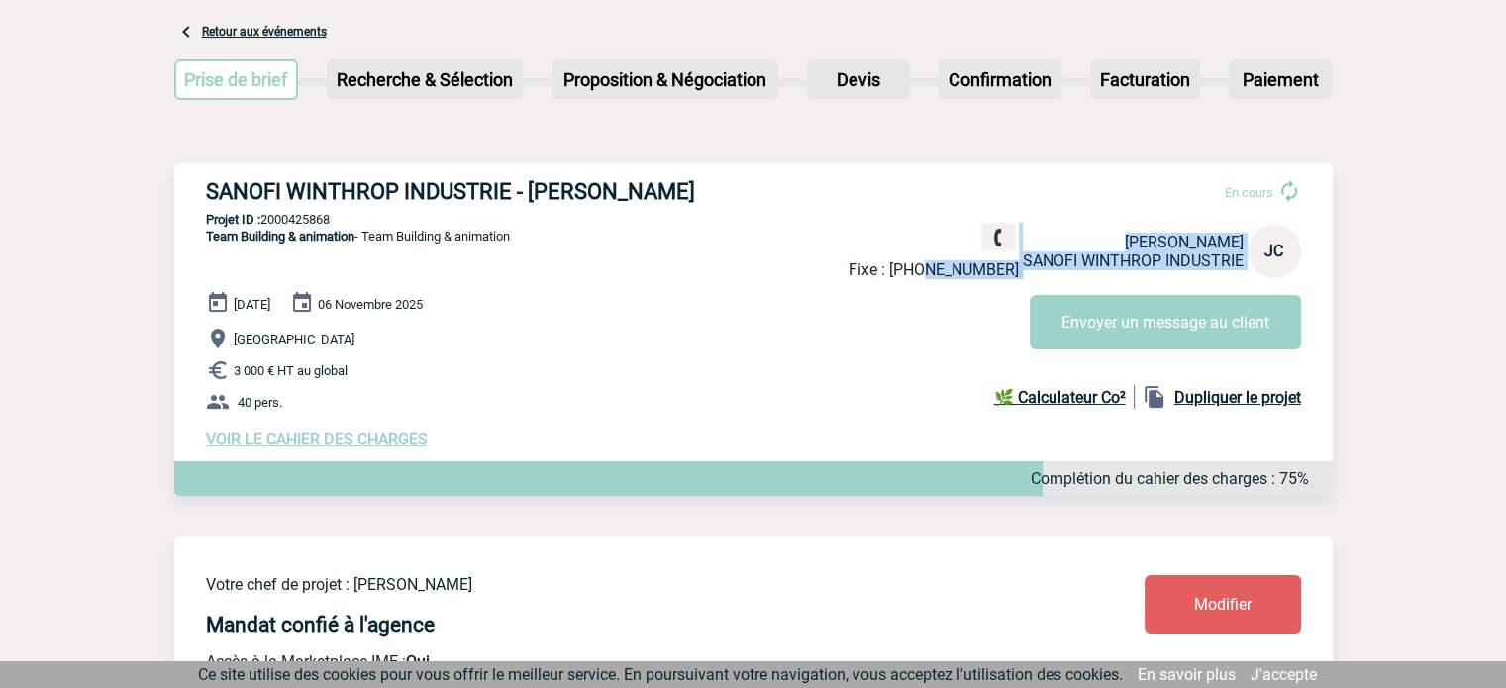
drag, startPoint x: 1012, startPoint y: 274, endPoint x: 932, endPoint y: 275, distance: 79.2
click at [943, 270] on div "Fixe : [PHONE_NUMBER] [PERSON_NAME] WINTHROP INDUSTRIE JC" at bounding box center [1074, 251] width 452 height 56
click at [912, 284] on div "En cours Fixe : [PHONE_NUMBER] [PERSON_NAME] WINTHROP INDUSTRIE JC Envoyer un m…" at bounding box center [1082, 256] width 468 height 186
drag, startPoint x: 911, startPoint y: 267, endPoint x: 1023, endPoint y: 276, distance: 113.2
click at [1023, 276] on div "Fixe : [PHONE_NUMBER] [PERSON_NAME] WINTHROP INDUSTRIE JC" at bounding box center [1074, 251] width 452 height 56
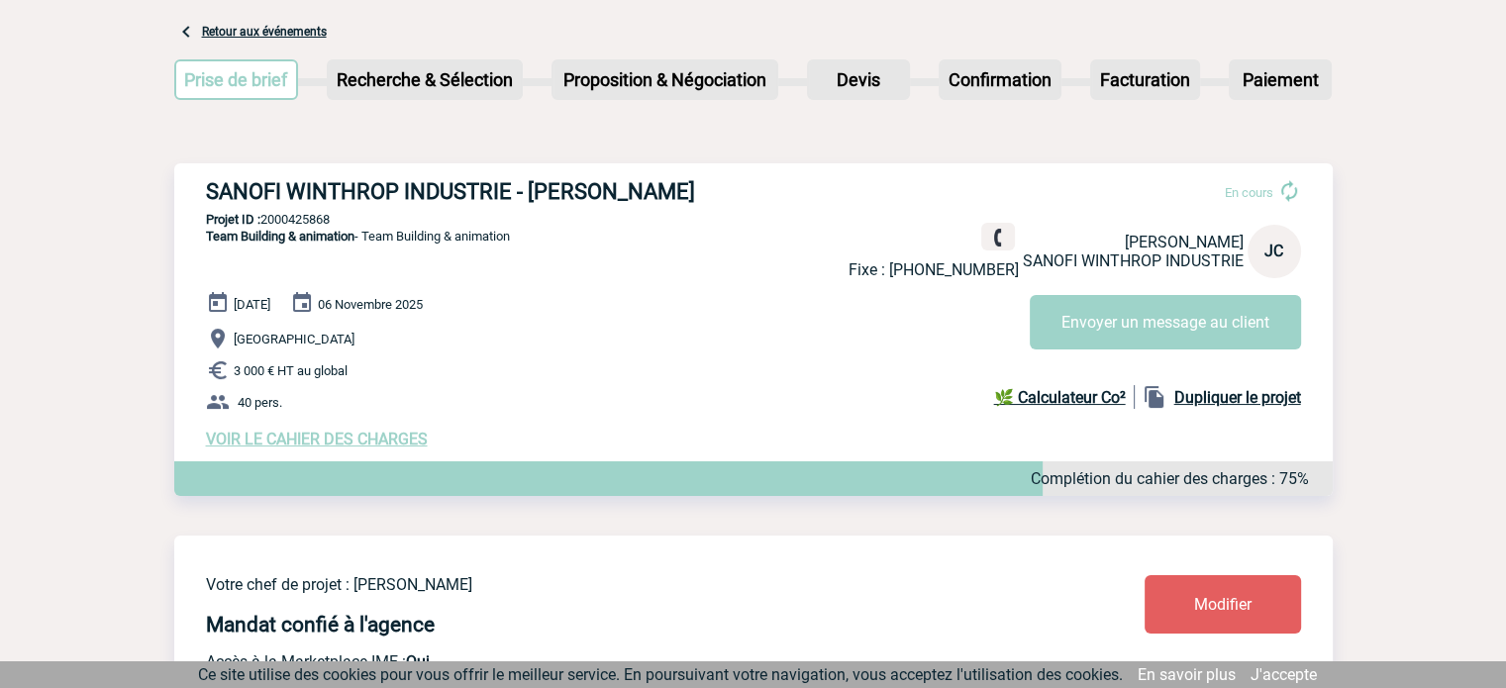
click at [948, 286] on div "En cours Fixe : [PHONE_NUMBER] [PERSON_NAME] WINTHROP INDUSTRIE JC Envoyer un m…" at bounding box center [1082, 256] width 468 height 186
drag, startPoint x: 940, startPoint y: 276, endPoint x: 1017, endPoint y: 272, distance: 76.3
click at [1017, 272] on p "Fixe : [PHONE_NUMBER]" at bounding box center [933, 269] width 170 height 19
copy p "[PHONE_NUMBER]"
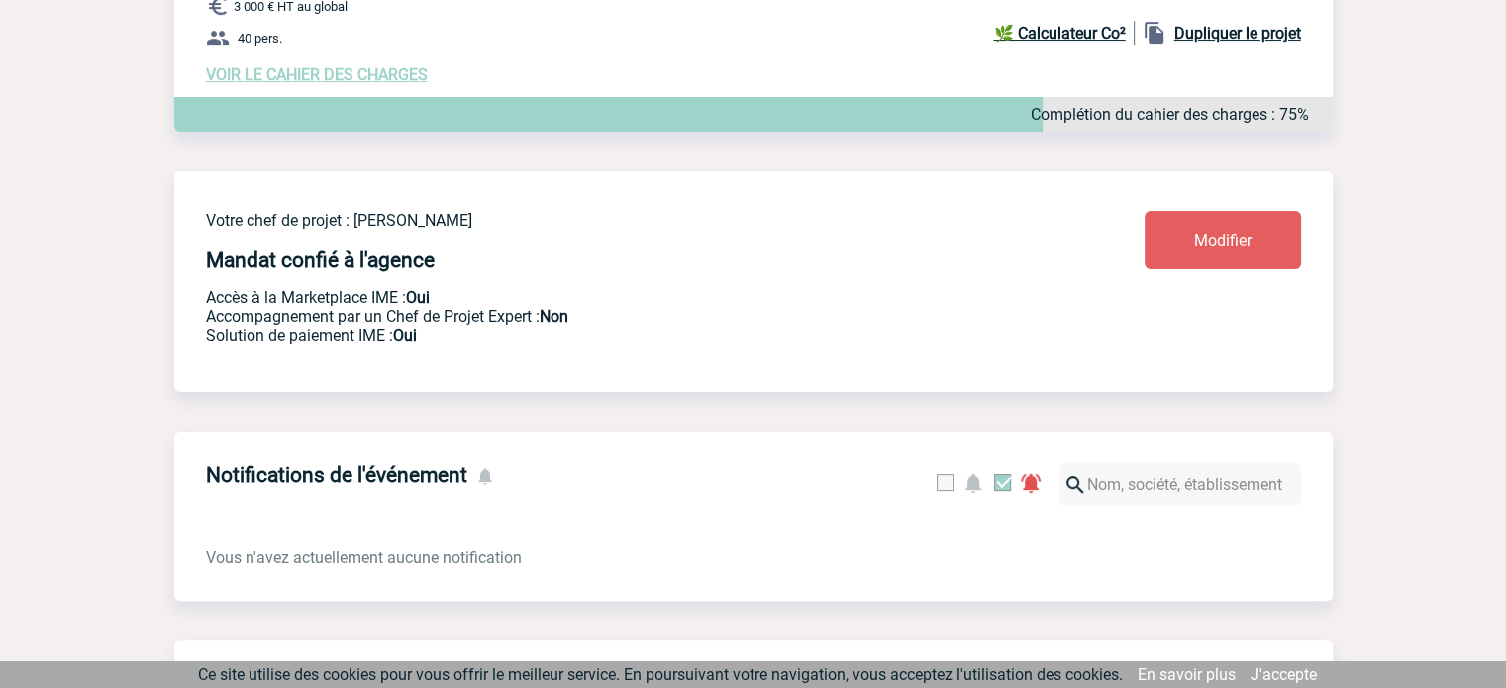
scroll to position [198, 0]
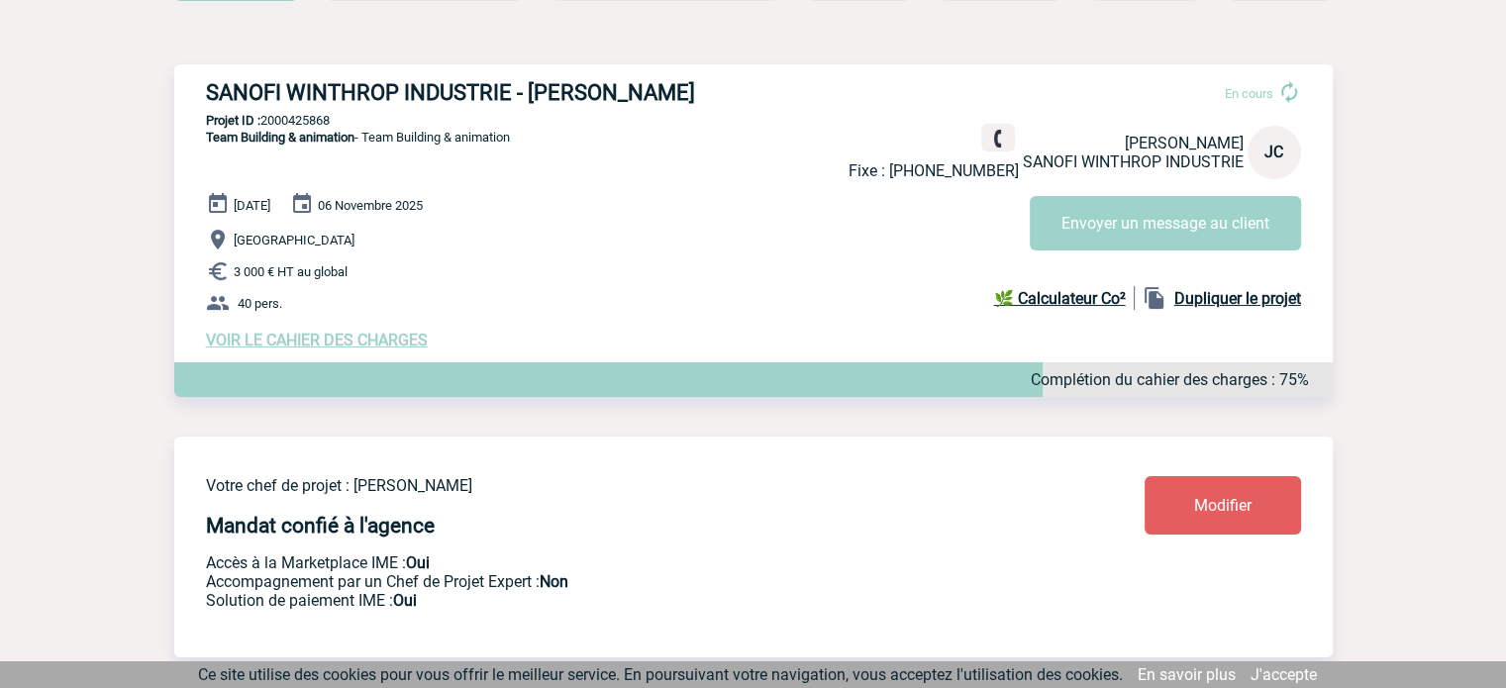
drag, startPoint x: 206, startPoint y: 94, endPoint x: 813, endPoint y: 83, distance: 606.9
click at [813, 83] on div "SANOFI WINTHROP INDUSTRIE - [PERSON_NAME] En cours Fixe : [PHONE_NUMBER] [PERSO…" at bounding box center [753, 214] width 1158 height 301
copy h3 "SANOFI WINTHROP INDUSTRIE - [PERSON_NAME]"
drag, startPoint x: 335, startPoint y: 123, endPoint x: 264, endPoint y: 125, distance: 70.3
click at [264, 125] on p "Projet ID : 2000425868" at bounding box center [753, 120] width 1158 height 15
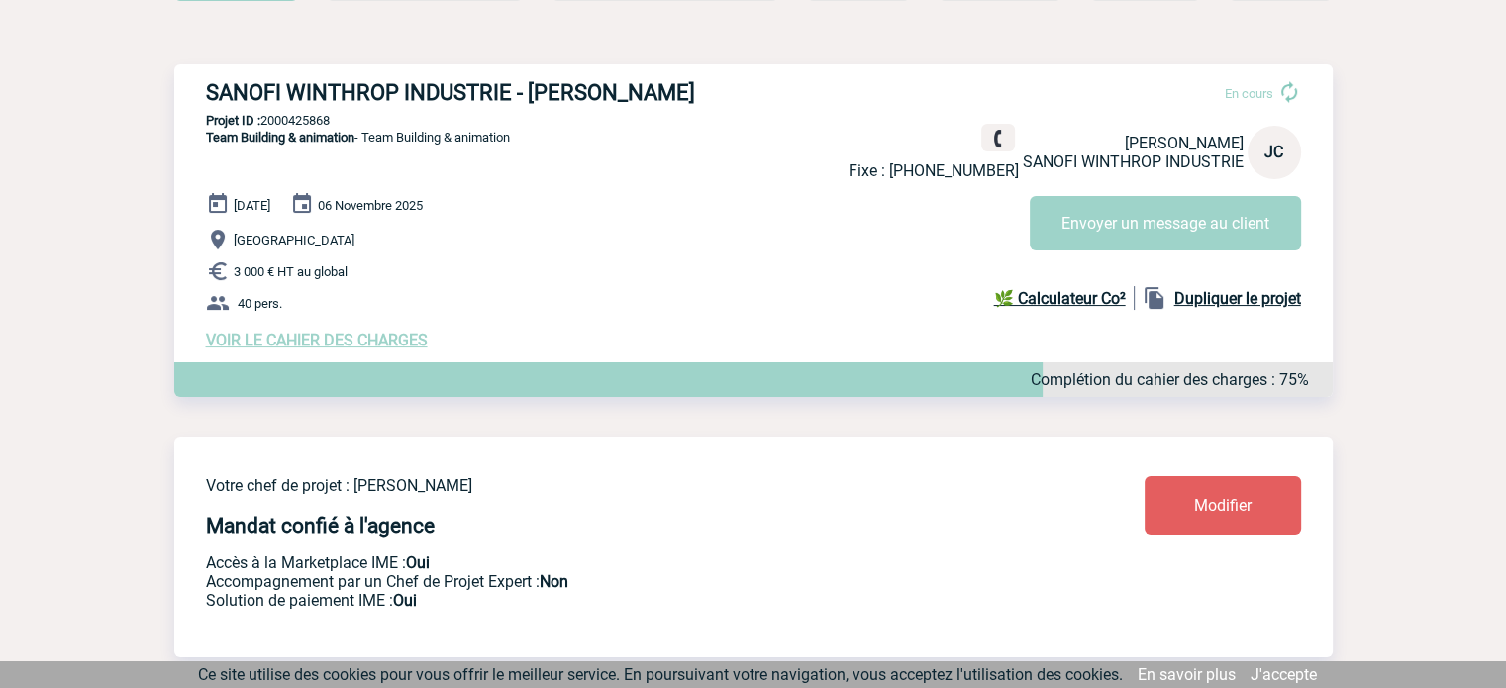
copy p "2000425868"
drag, startPoint x: 198, startPoint y: 142, endPoint x: 357, endPoint y: 143, distance: 159.4
click at [357, 143] on p "Team Building & animation - Team Building & animation" at bounding box center [342, 160] width 336 height 63
copy span "Team Building & animation"
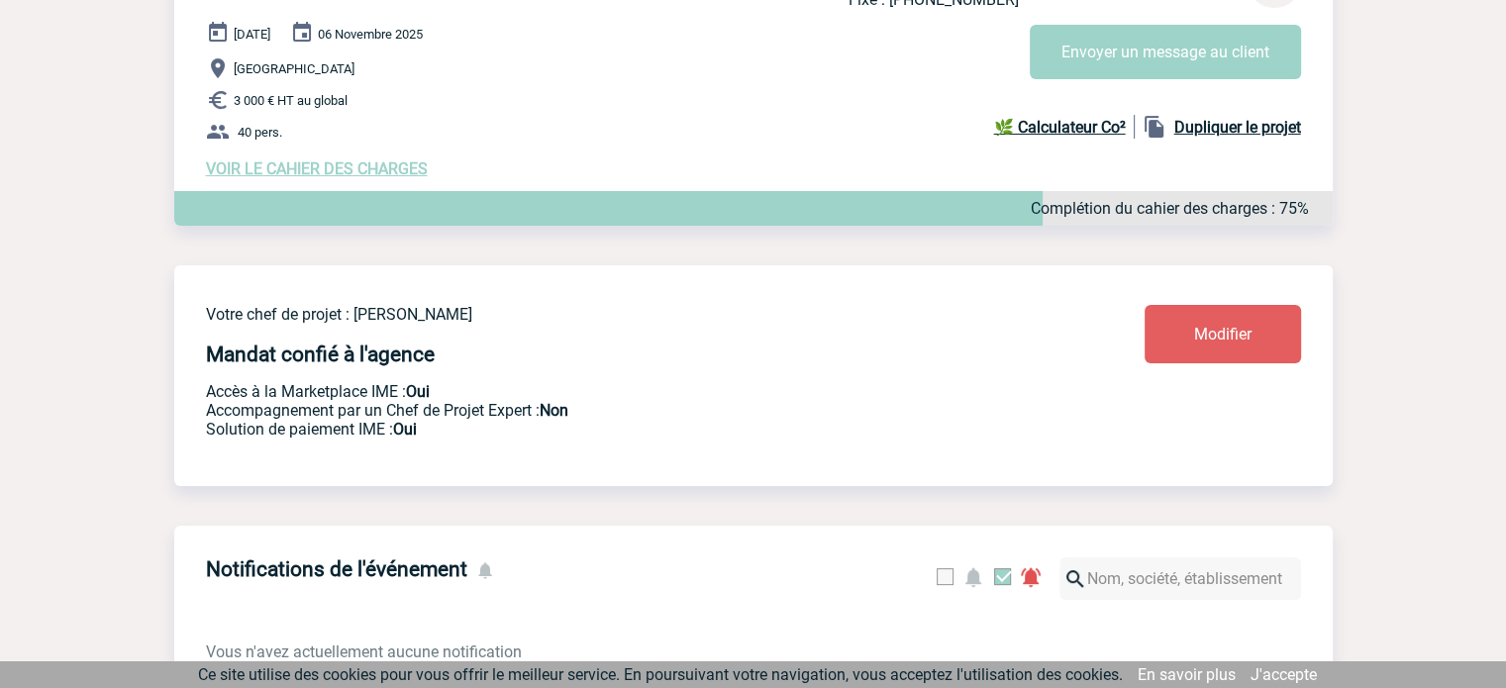
scroll to position [360, 0]
